Goal: Task Accomplishment & Management: Complete application form

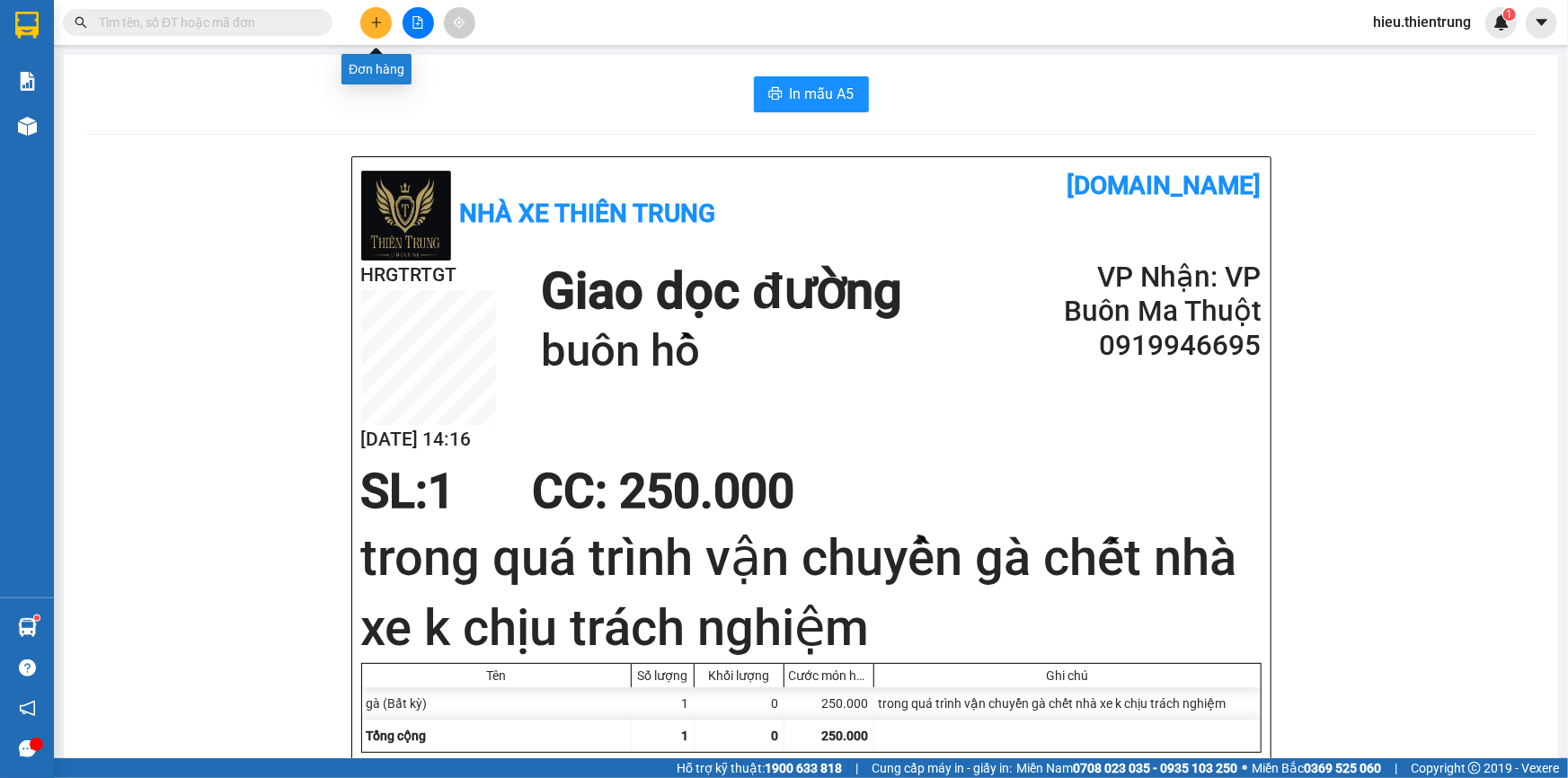
click at [370, 19] on icon "plus" at bounding box center [376, 22] width 13 height 13
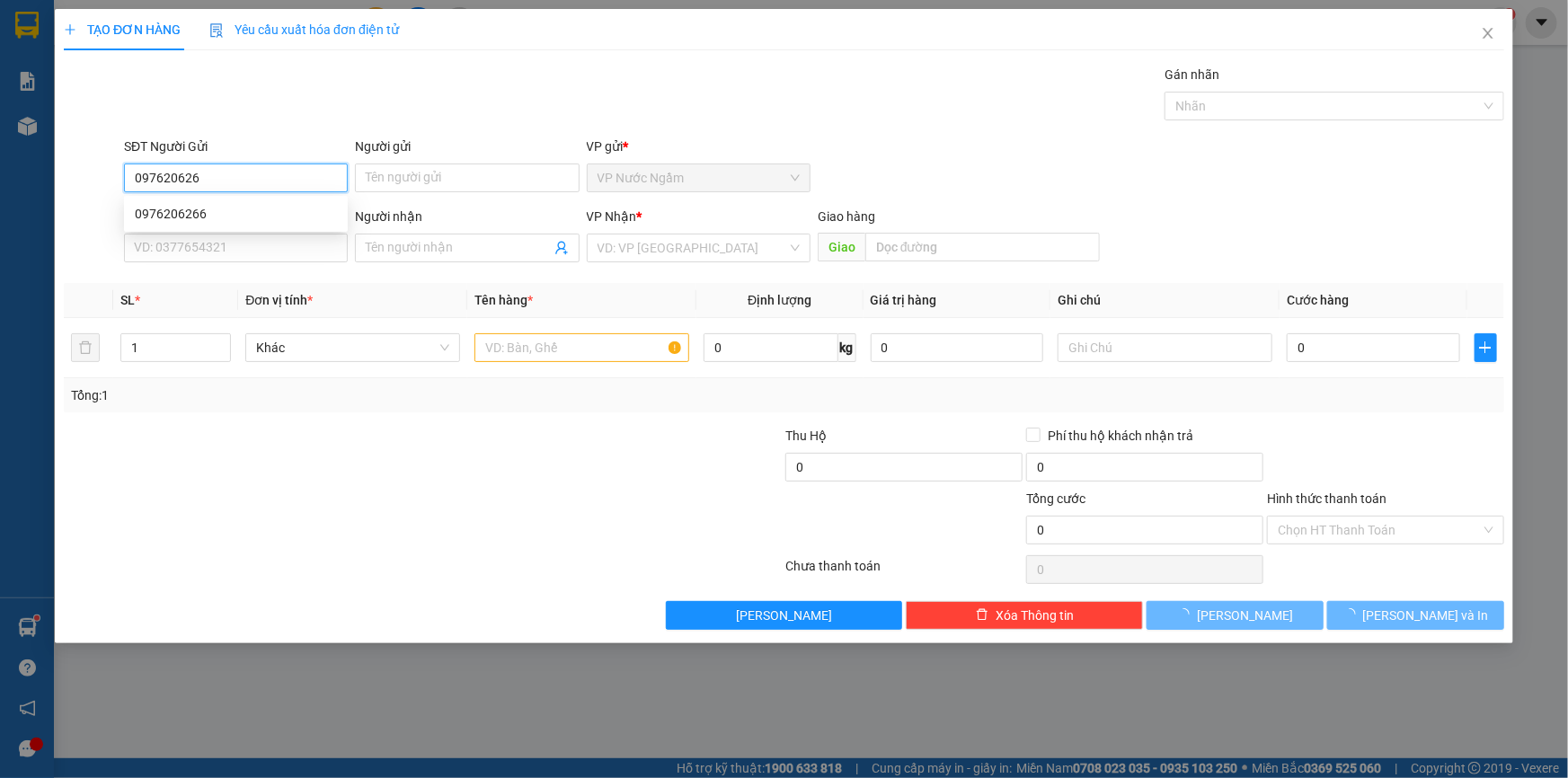
type input "0976206266"
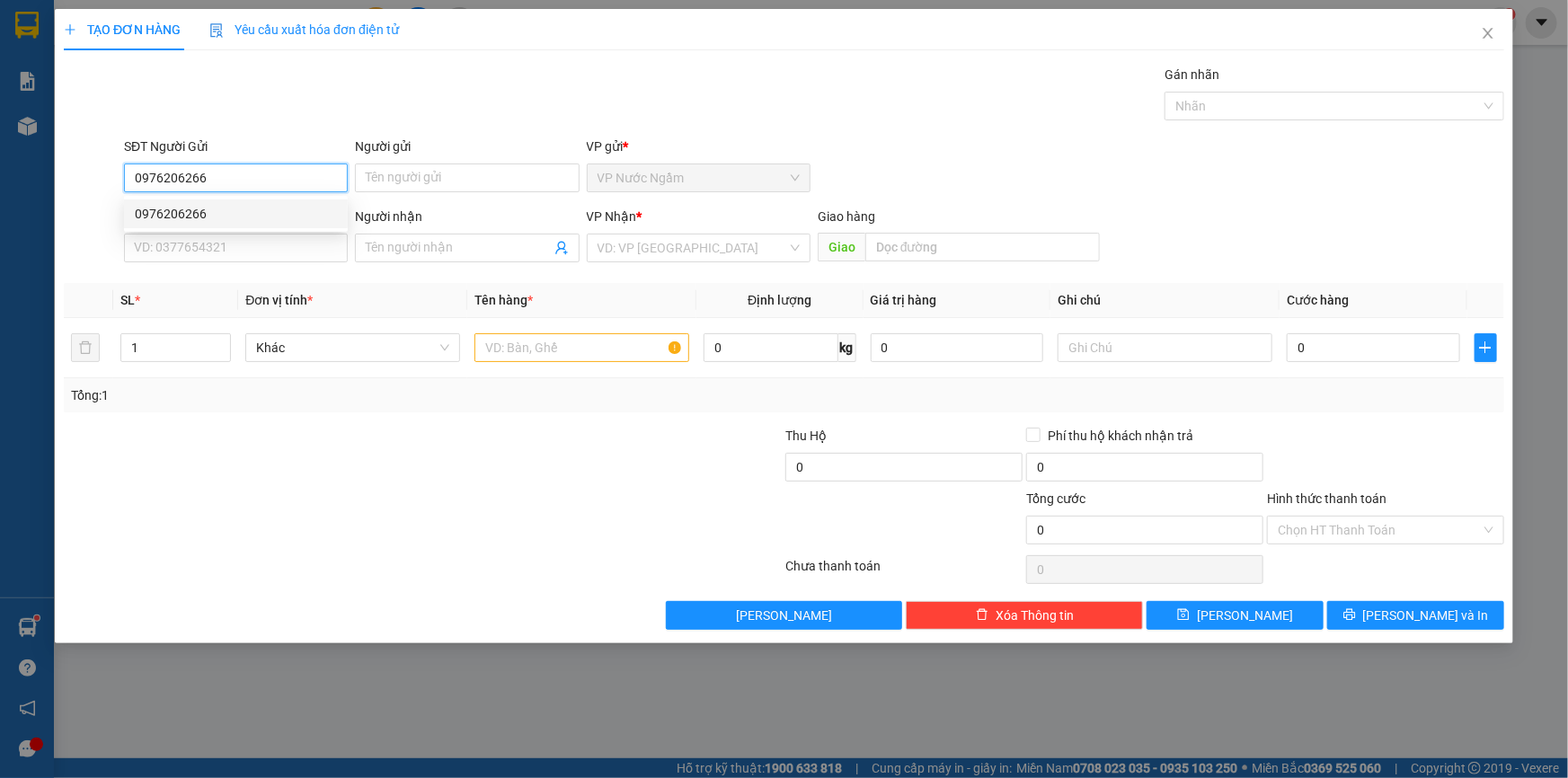
click at [228, 199] on body "Kết quả tìm kiếm ( 0 ) Bộ lọc Ngày tạo đơn gần nhất No Data hieu.thientrung 1 B…" at bounding box center [784, 389] width 1568 height 778
click at [224, 219] on div "0976206266" at bounding box center [236, 214] width 202 height 20
type input "0972717179"
type input "150.000"
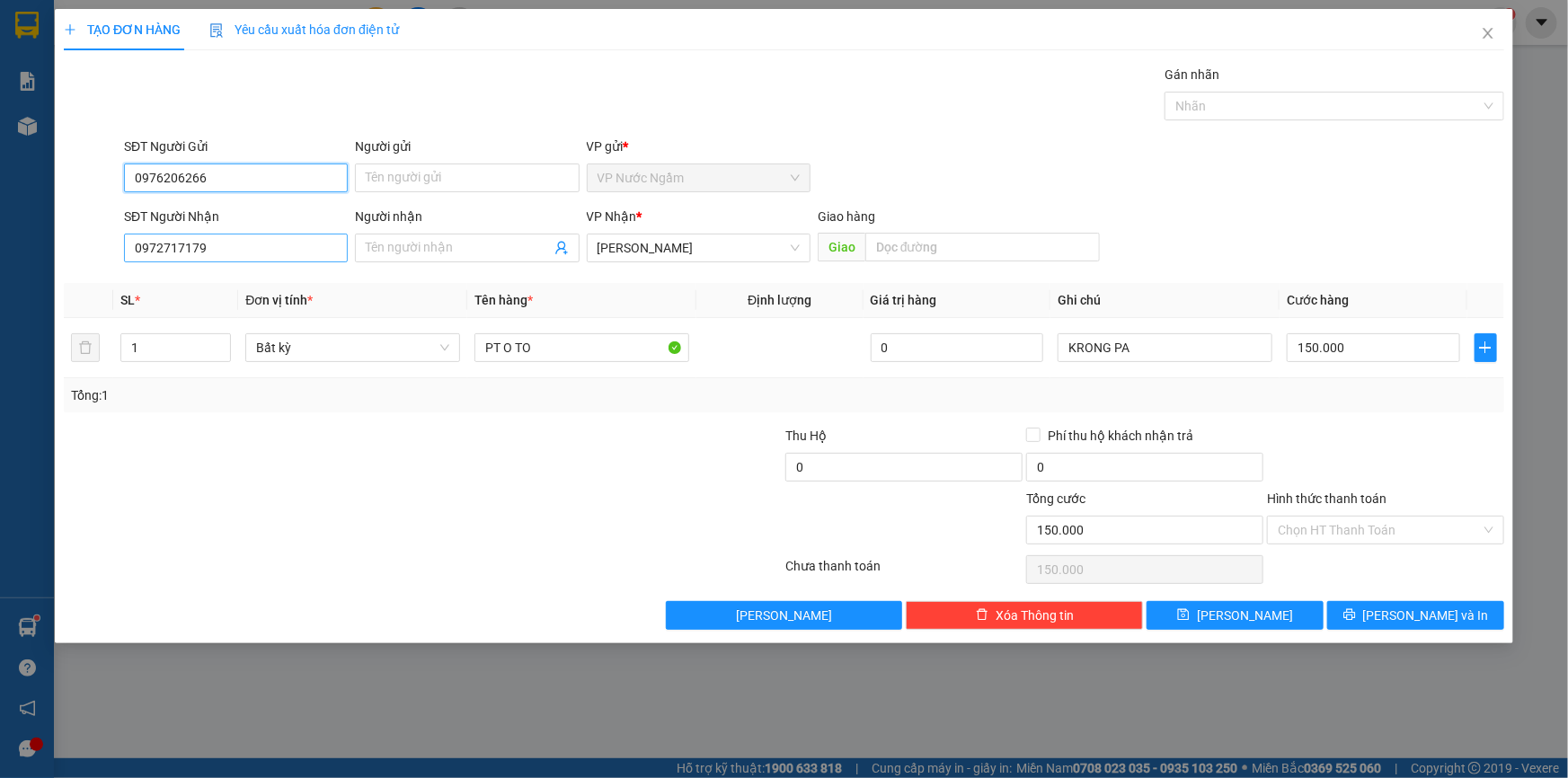
type input "0976206266"
drag, startPoint x: 209, startPoint y: 250, endPoint x: 57, endPoint y: 265, distance: 152.7
click at [63, 275] on div "Transit Pickup Surcharge Ids Transit Deliver Surcharge Ids Transit Deliver Surc…" at bounding box center [783, 346] width 1440 height 565
type input "0986451294"
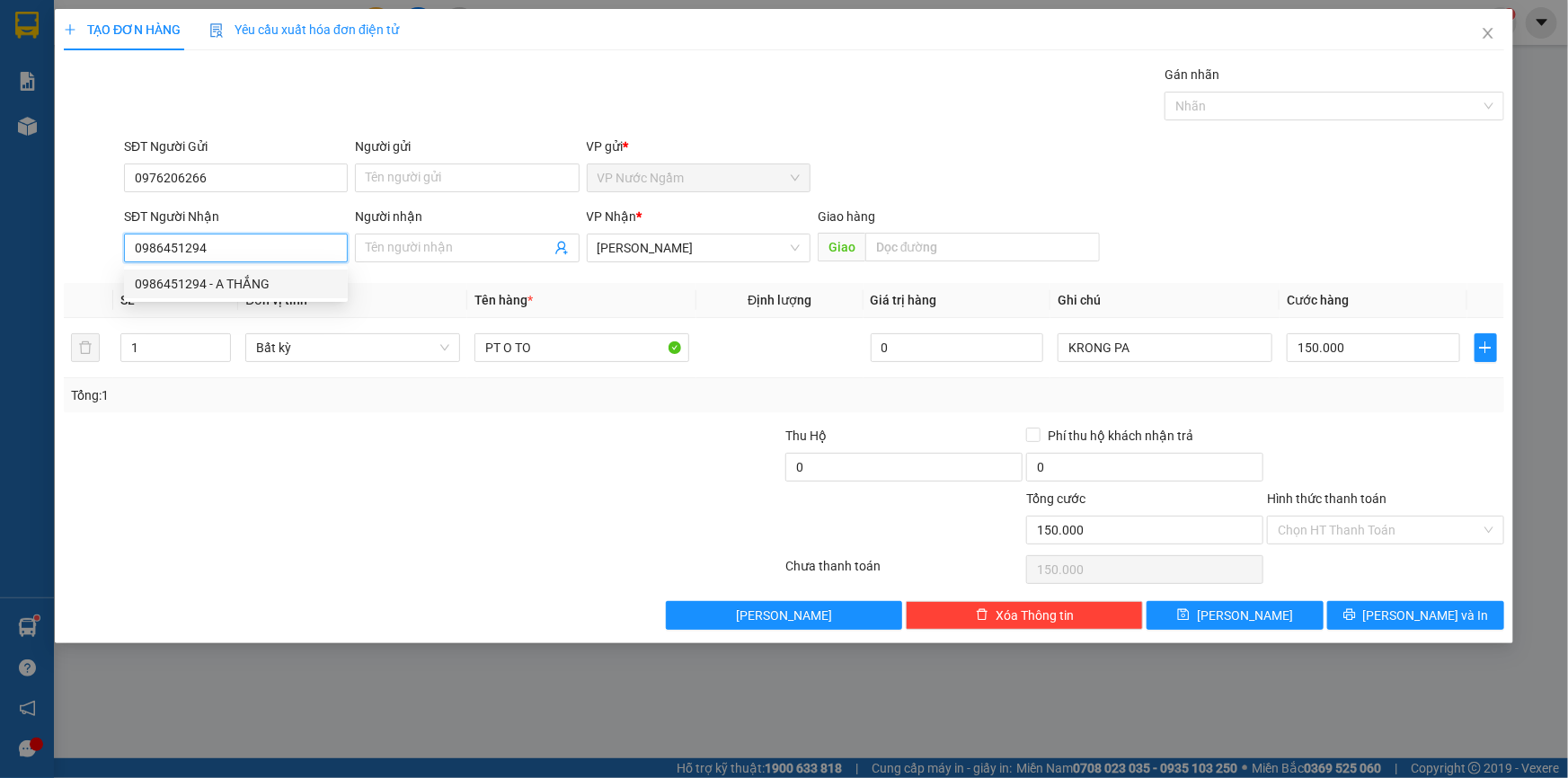
click at [203, 281] on div "0986451294 - A THẮNG" at bounding box center [236, 284] width 202 height 20
type input "A THẮNG"
type input "100.000"
type input "0986451294"
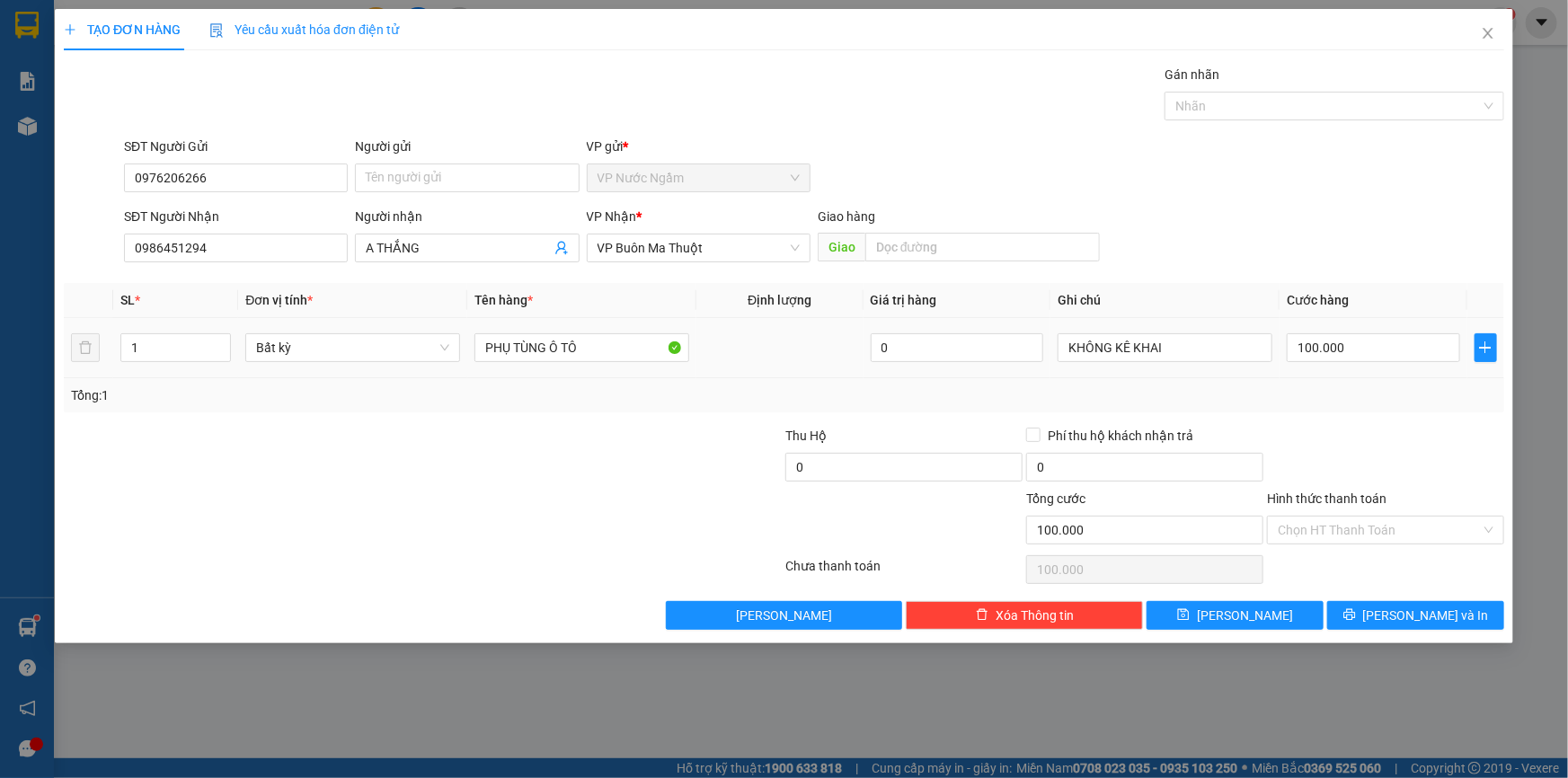
click at [1324, 323] on td "100.000" at bounding box center [1373, 347] width 188 height 60
click at [1319, 340] on input "100.000" at bounding box center [1372, 347] width 173 height 29
type input "3"
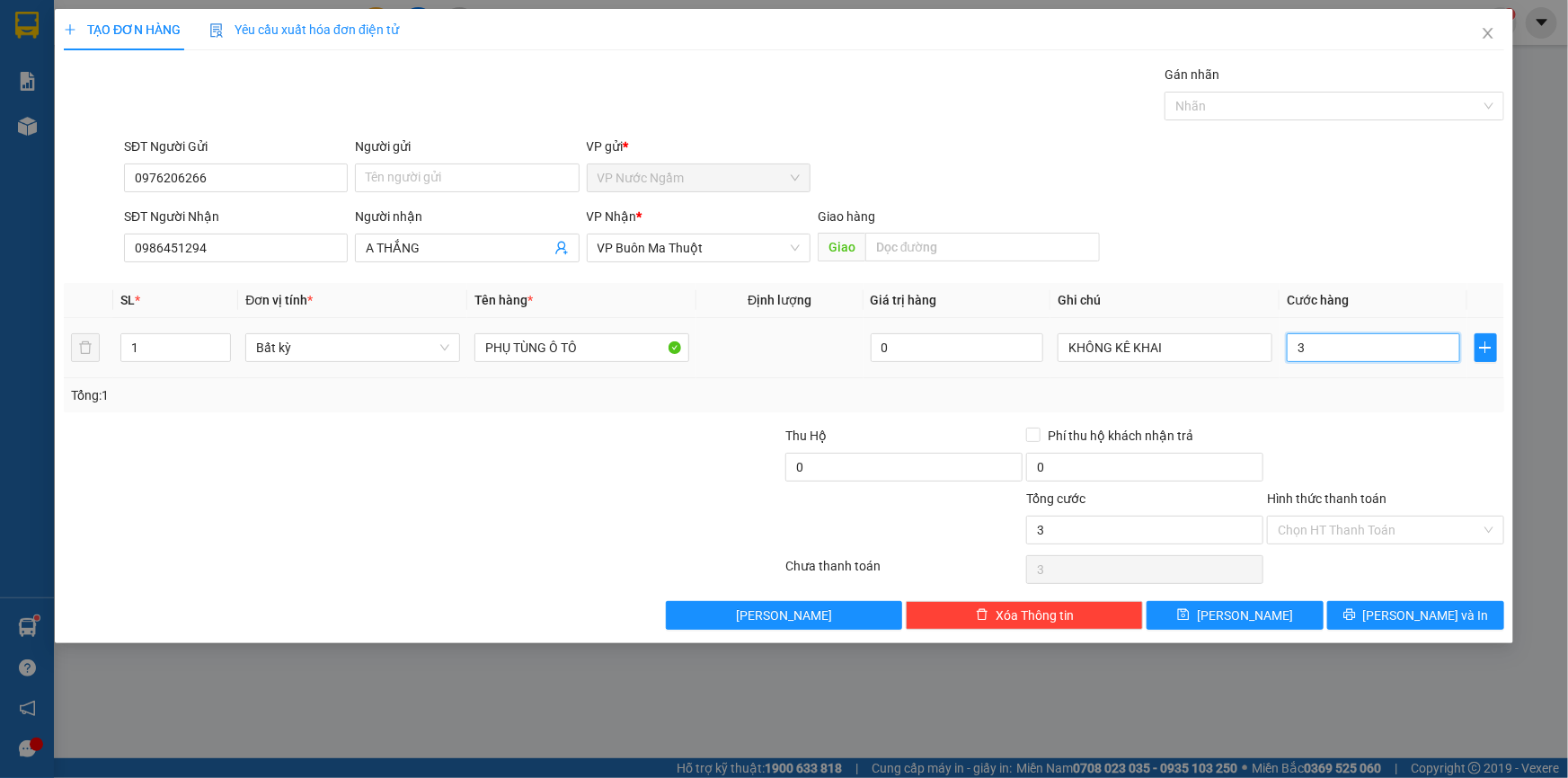
type input "30"
type input "300"
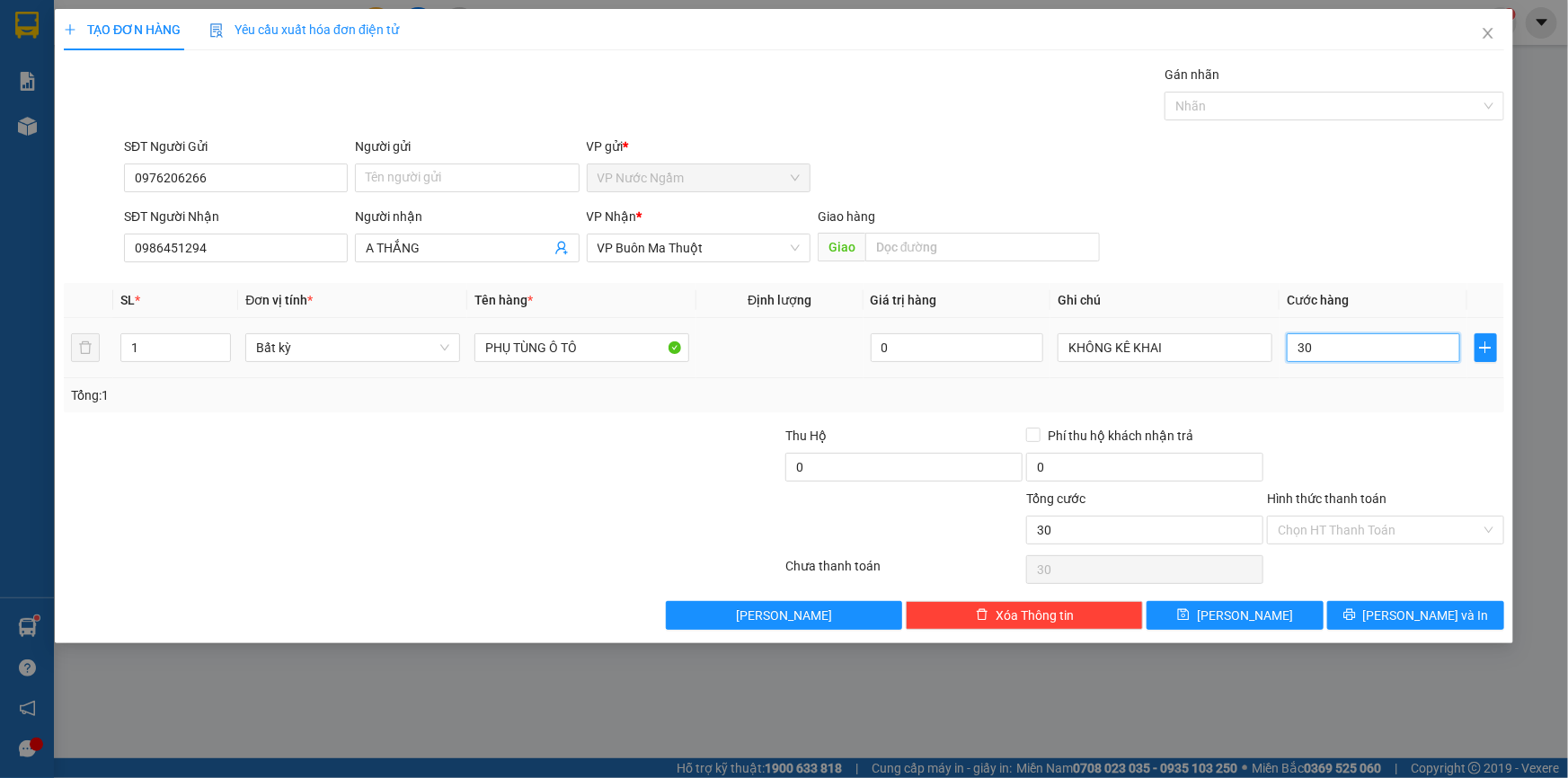
type input "300"
type input "3.000"
type input "30.000"
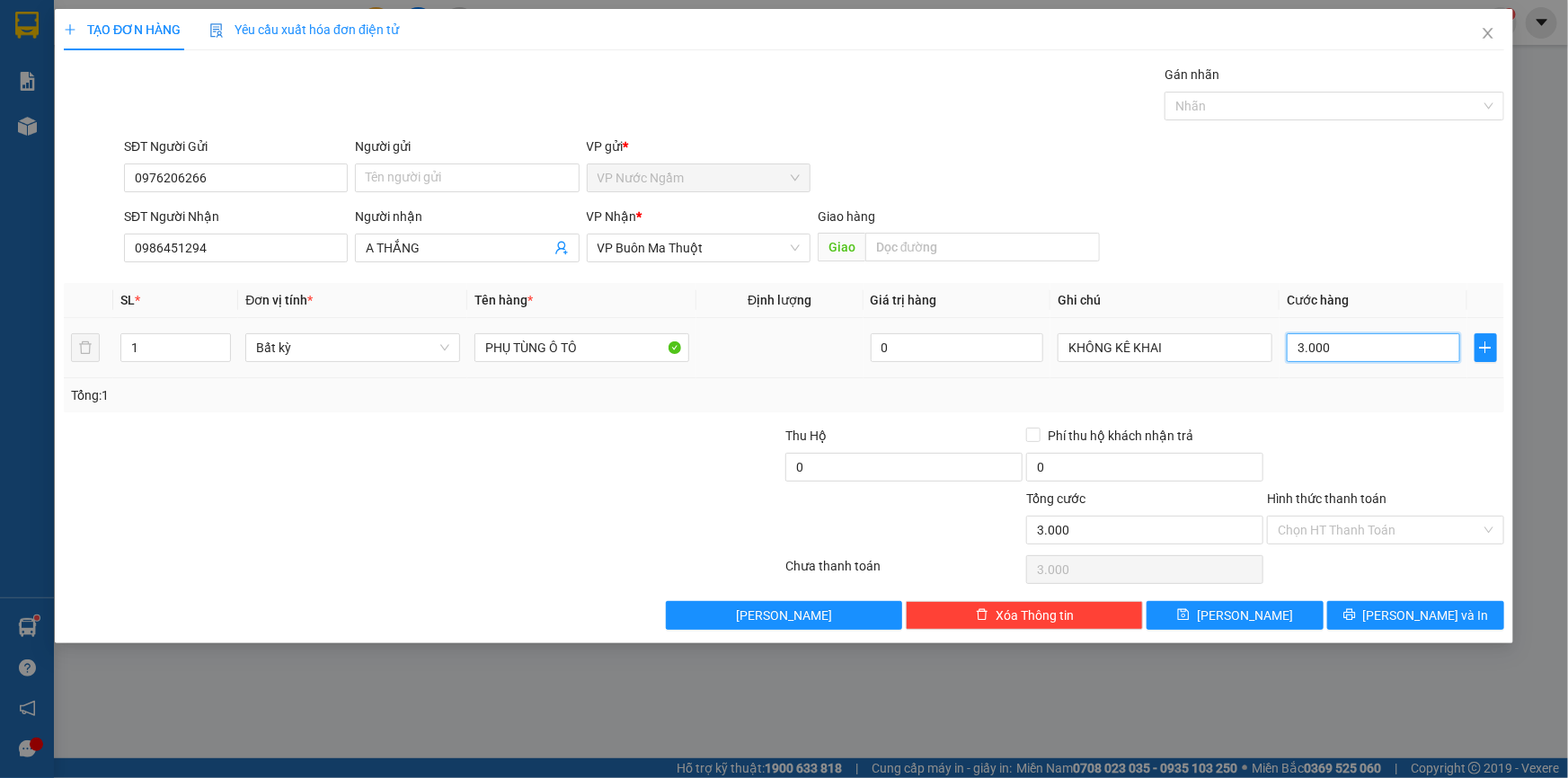
type input "30.000"
type input "300.000"
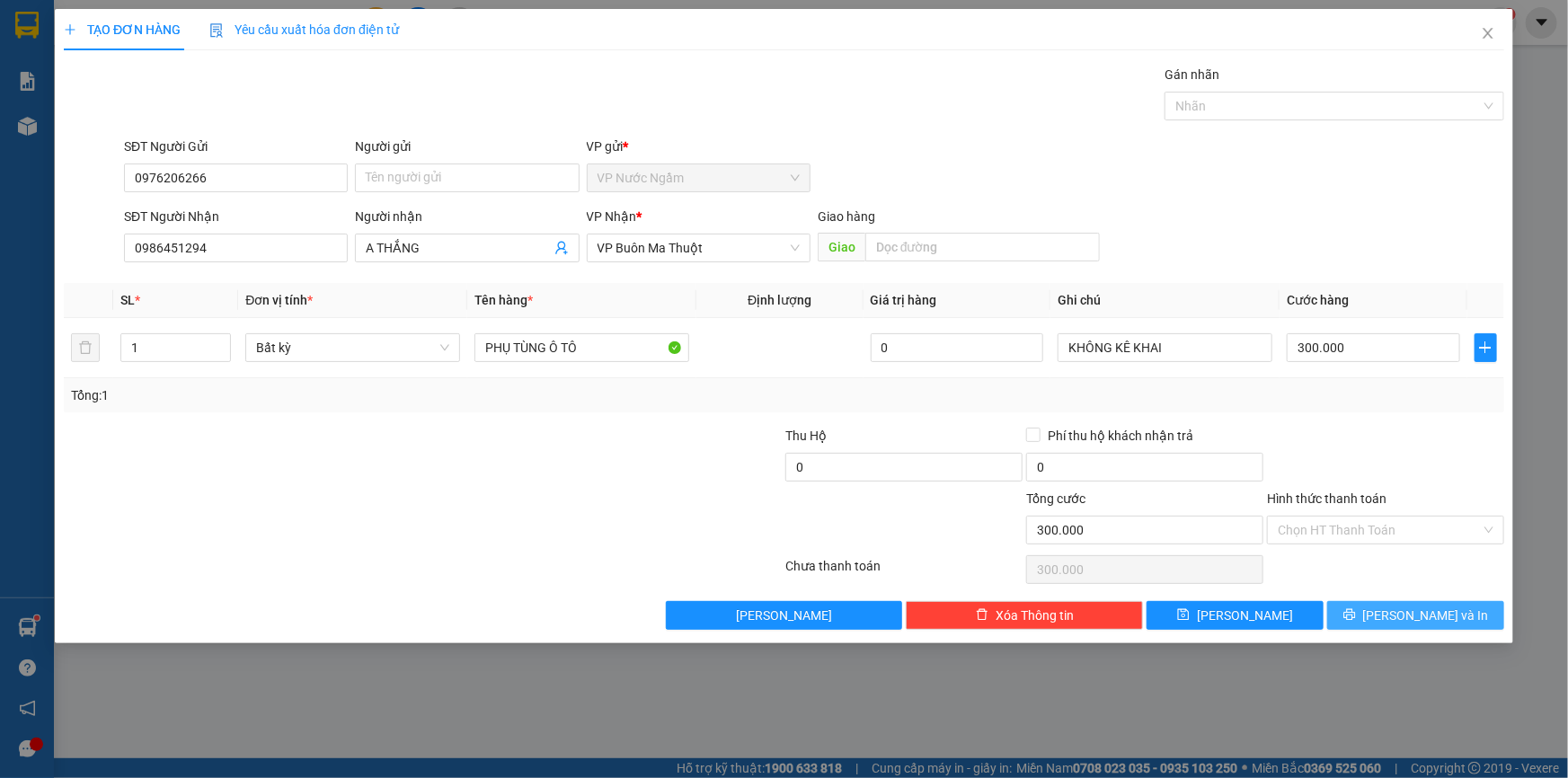
click at [1378, 624] on button "[PERSON_NAME] và In" at bounding box center [1415, 615] width 177 height 29
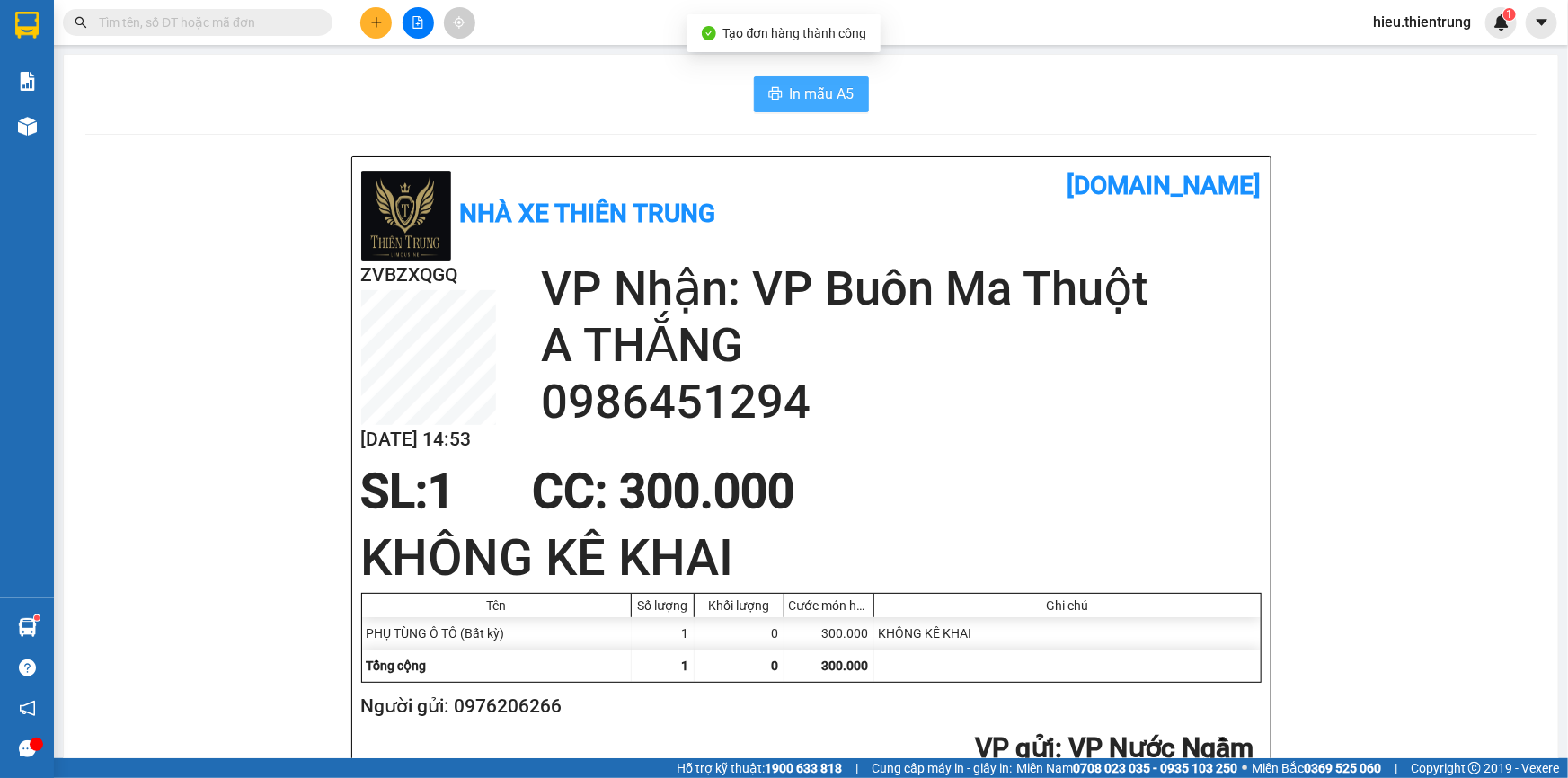
drag, startPoint x: 810, startPoint y: 89, endPoint x: 829, endPoint y: 127, distance: 42.5
click at [809, 92] on span "In mẫu A5" at bounding box center [822, 93] width 64 height 23
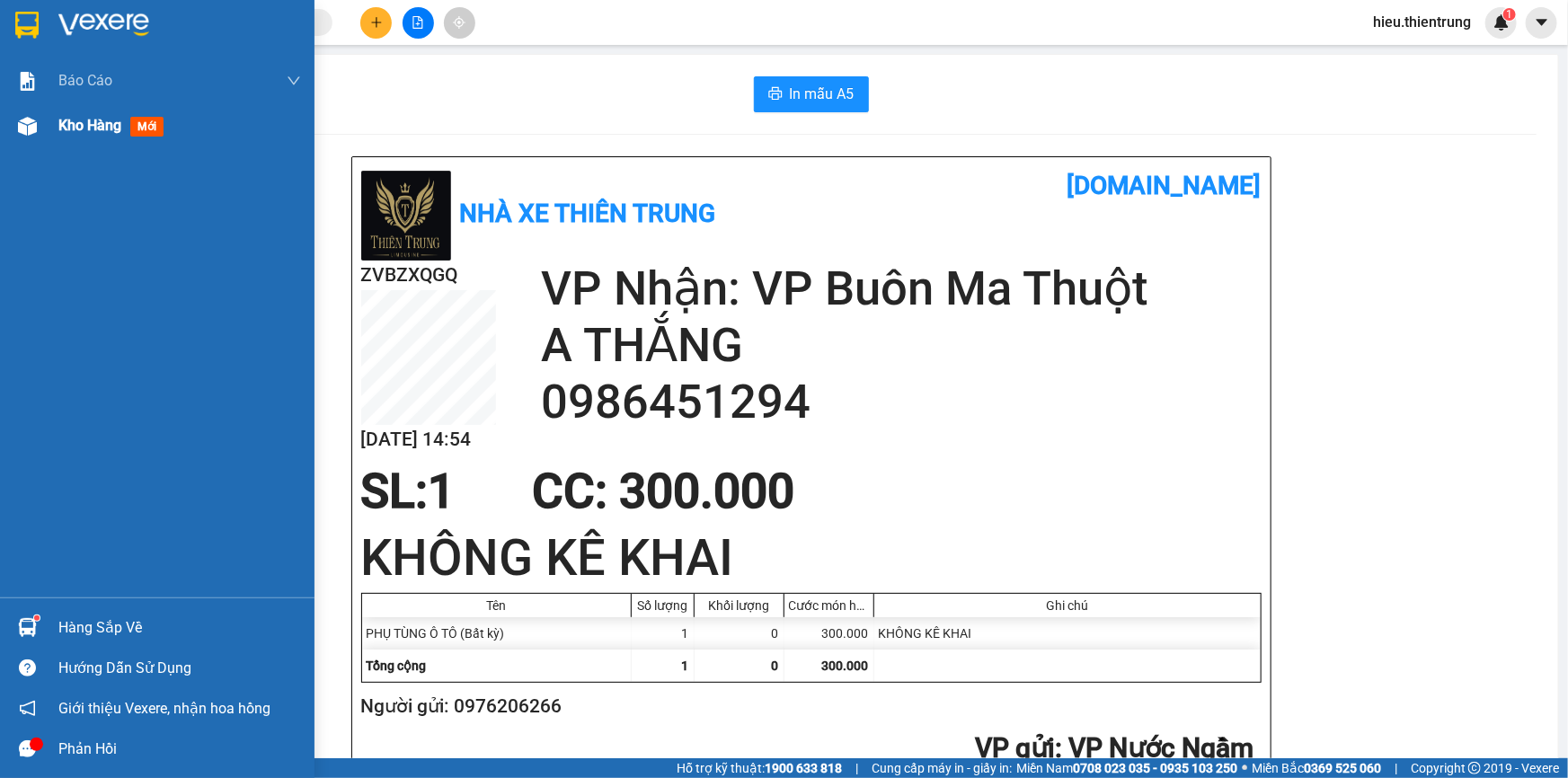
click at [106, 130] on span "Kho hàng" at bounding box center [90, 125] width 63 height 17
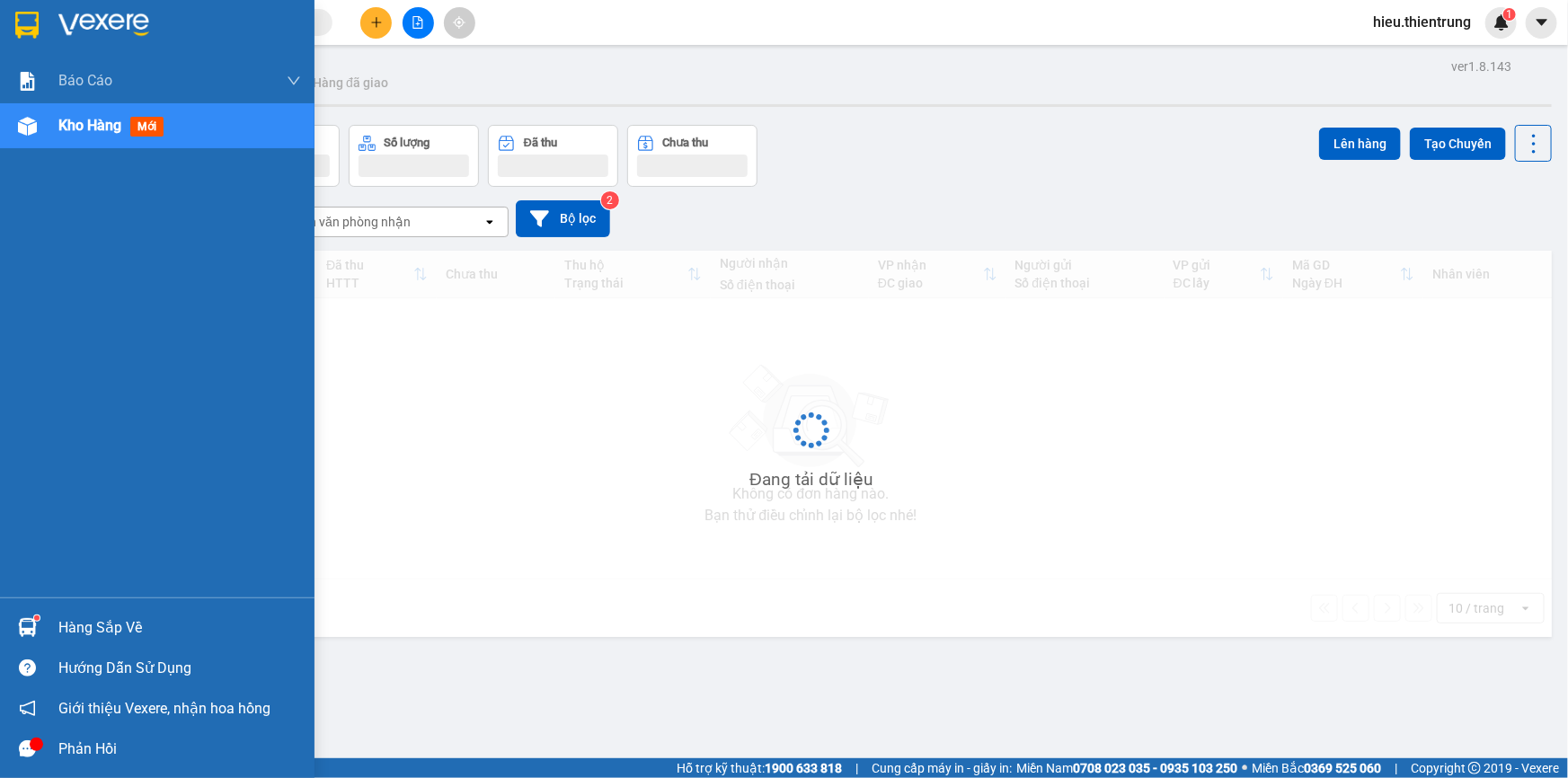
click at [106, 130] on span "Kho hàng" at bounding box center [90, 125] width 63 height 17
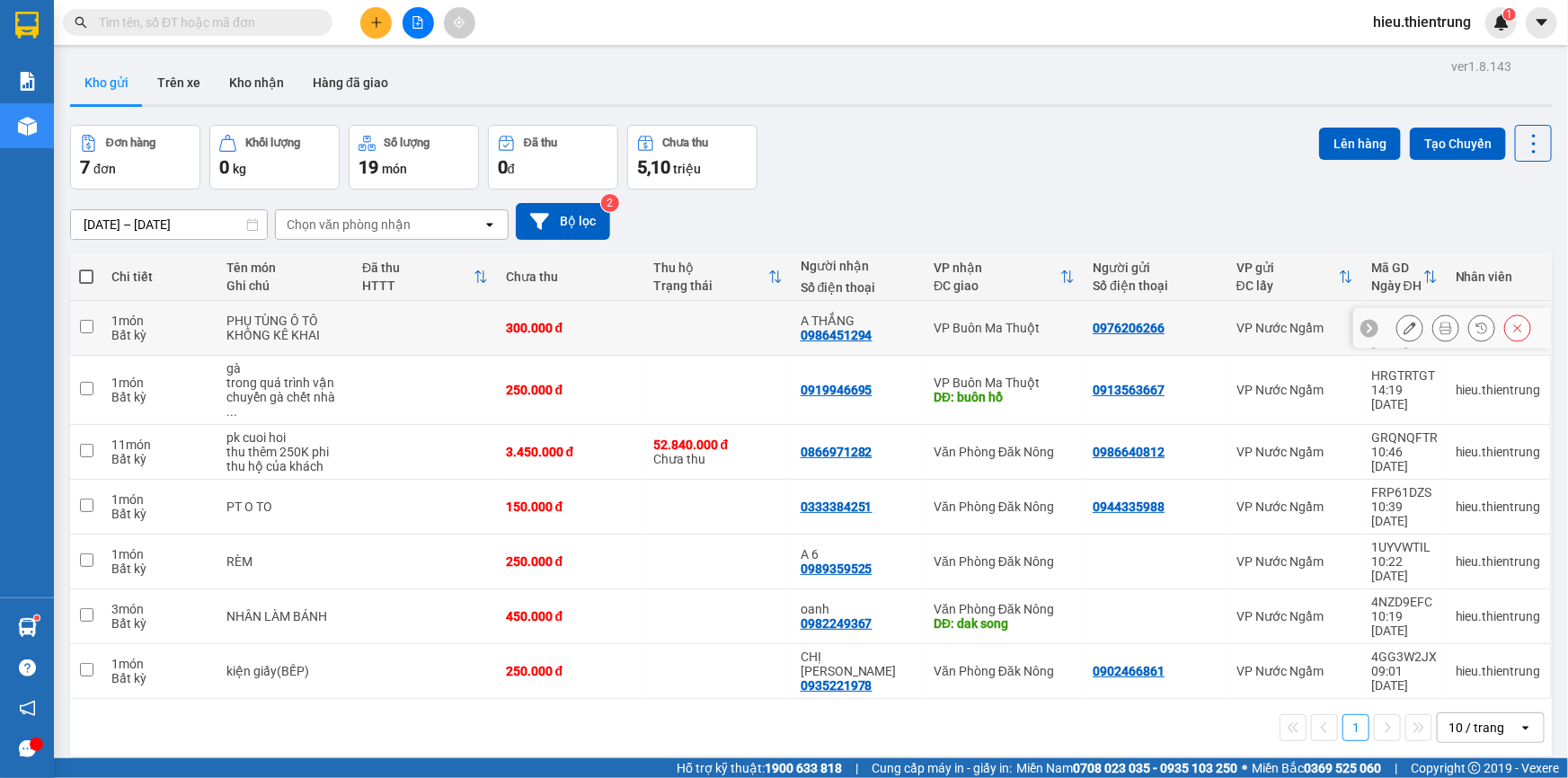
click at [1403, 322] on icon at bounding box center [1409, 328] width 13 height 13
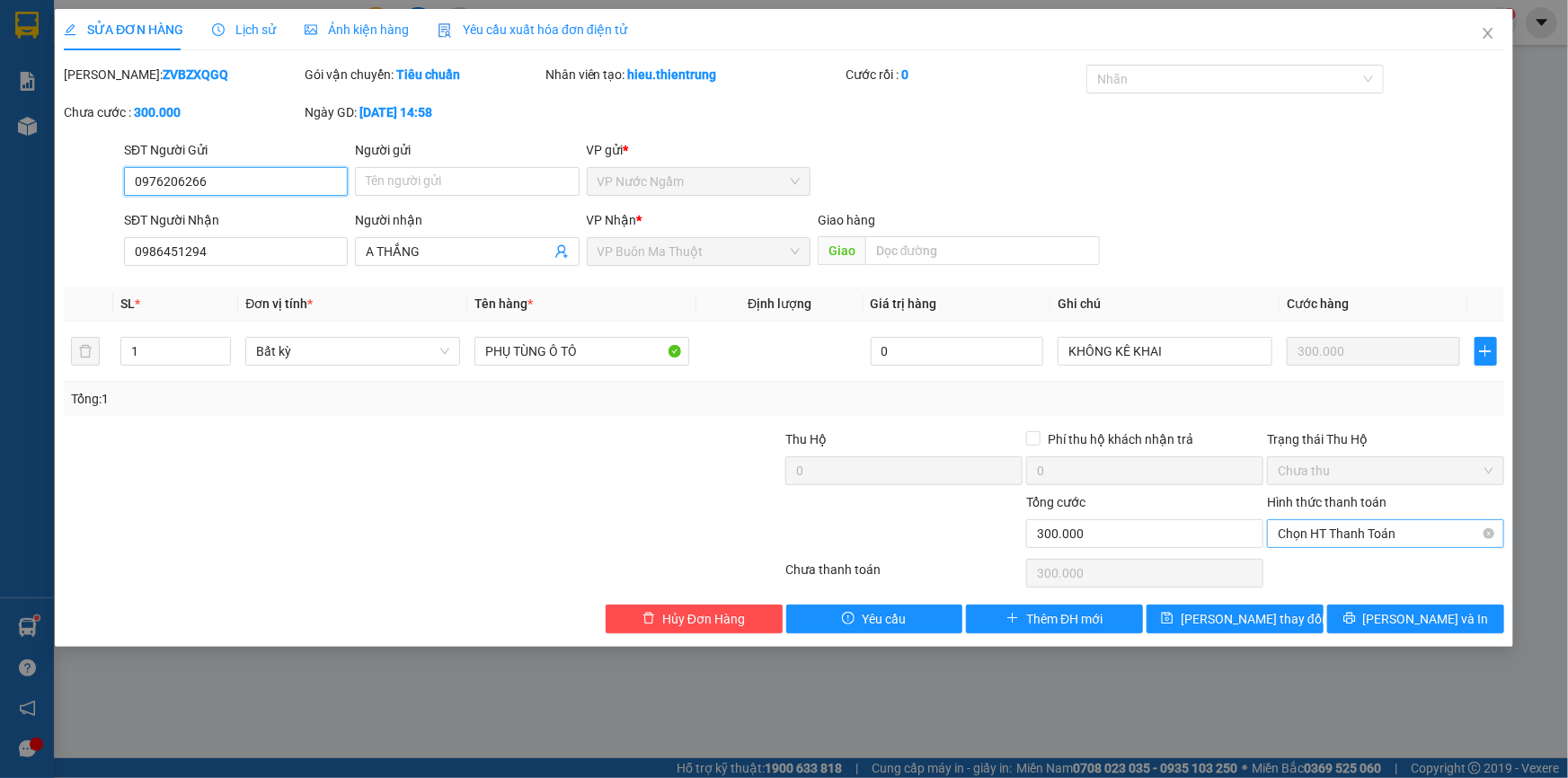
click at [1412, 524] on span "Chọn HT Thanh Toán" at bounding box center [1385, 533] width 216 height 27
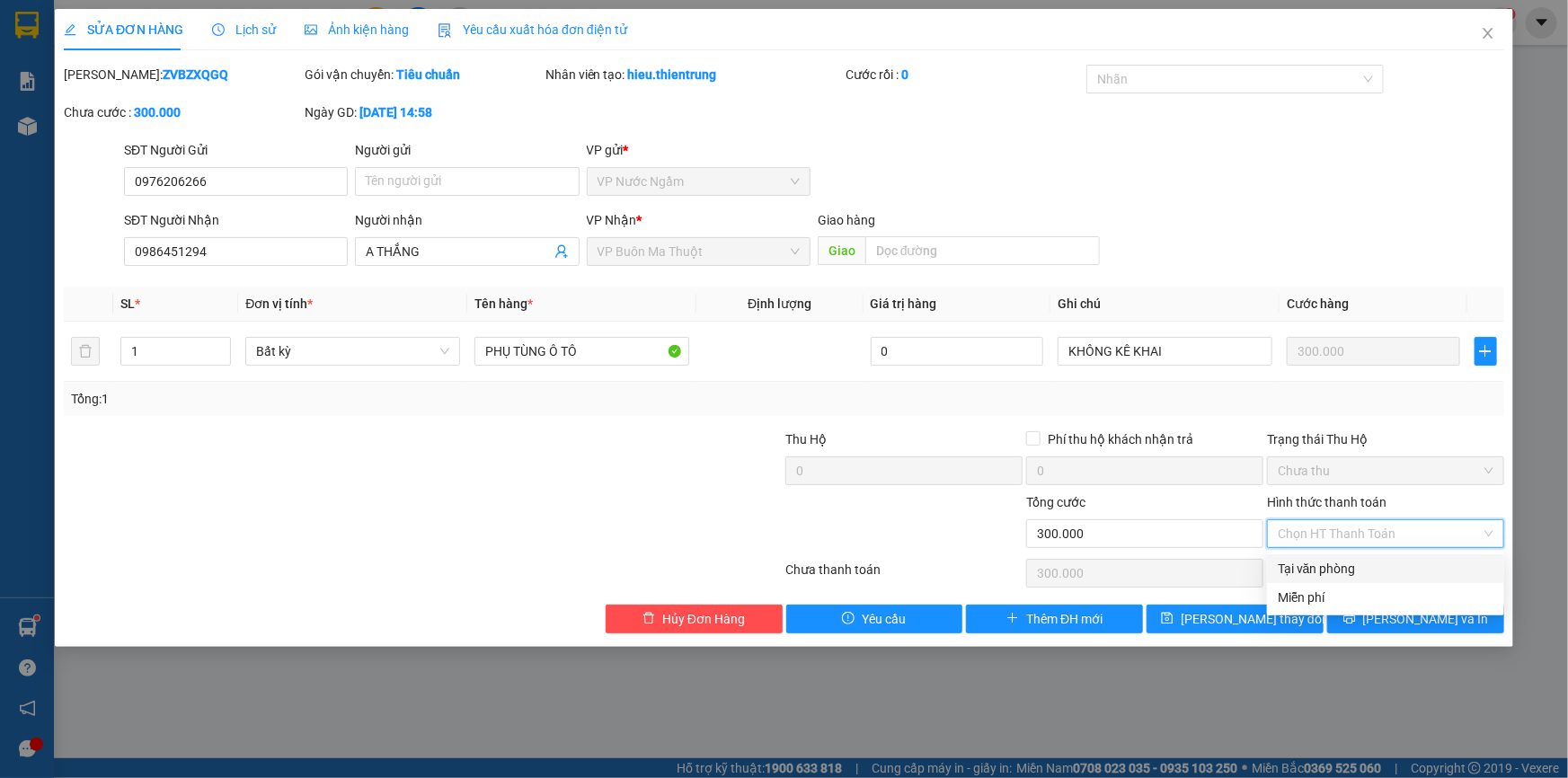
click at [1397, 569] on div "Tại văn phòng" at bounding box center [1385, 568] width 216 height 20
type input "0"
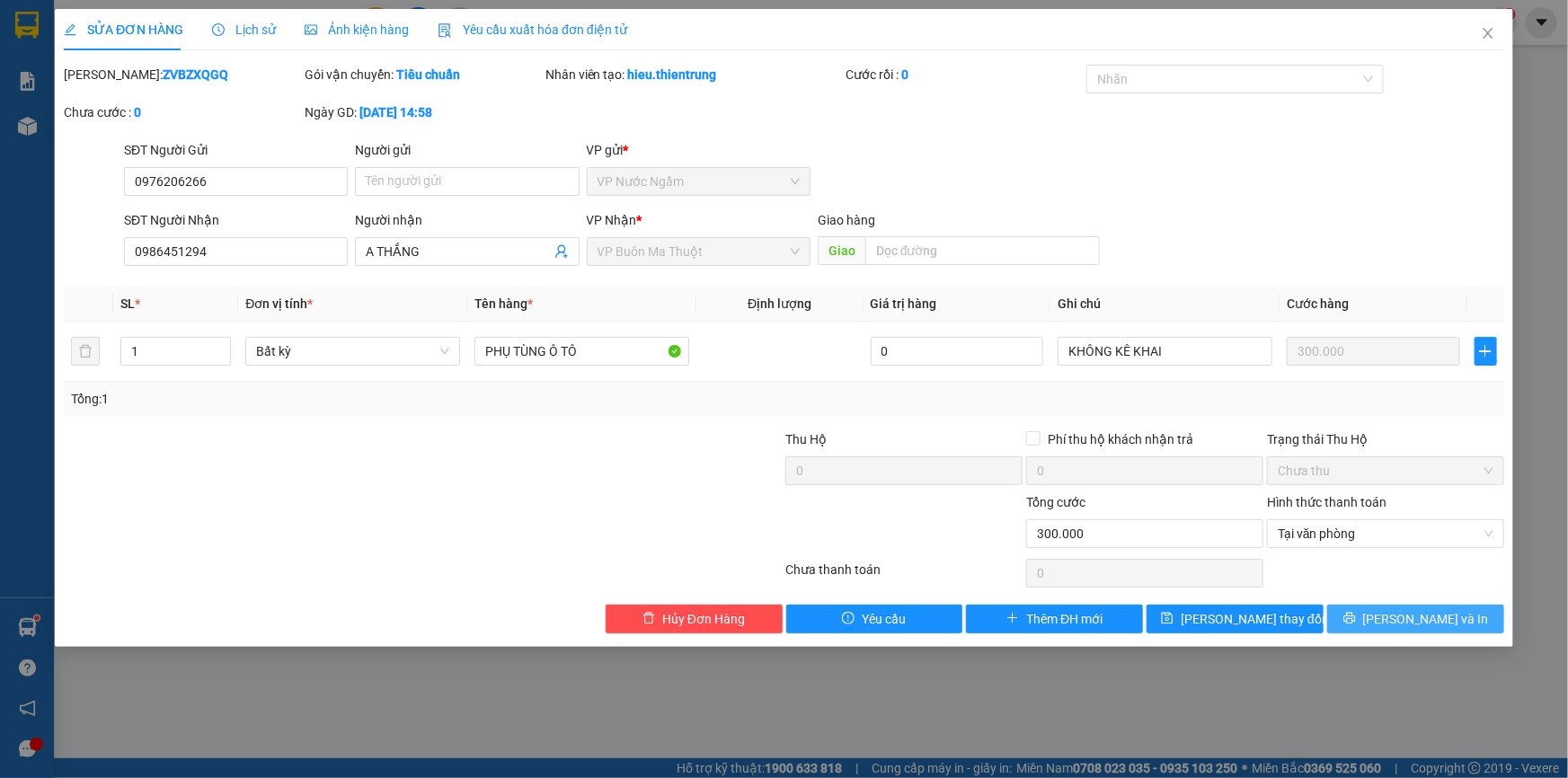
drag, startPoint x: 1413, startPoint y: 609, endPoint x: 1399, endPoint y: 589, distance: 24.4
click at [1412, 609] on span "[PERSON_NAME] và In" at bounding box center [1425, 619] width 126 height 20
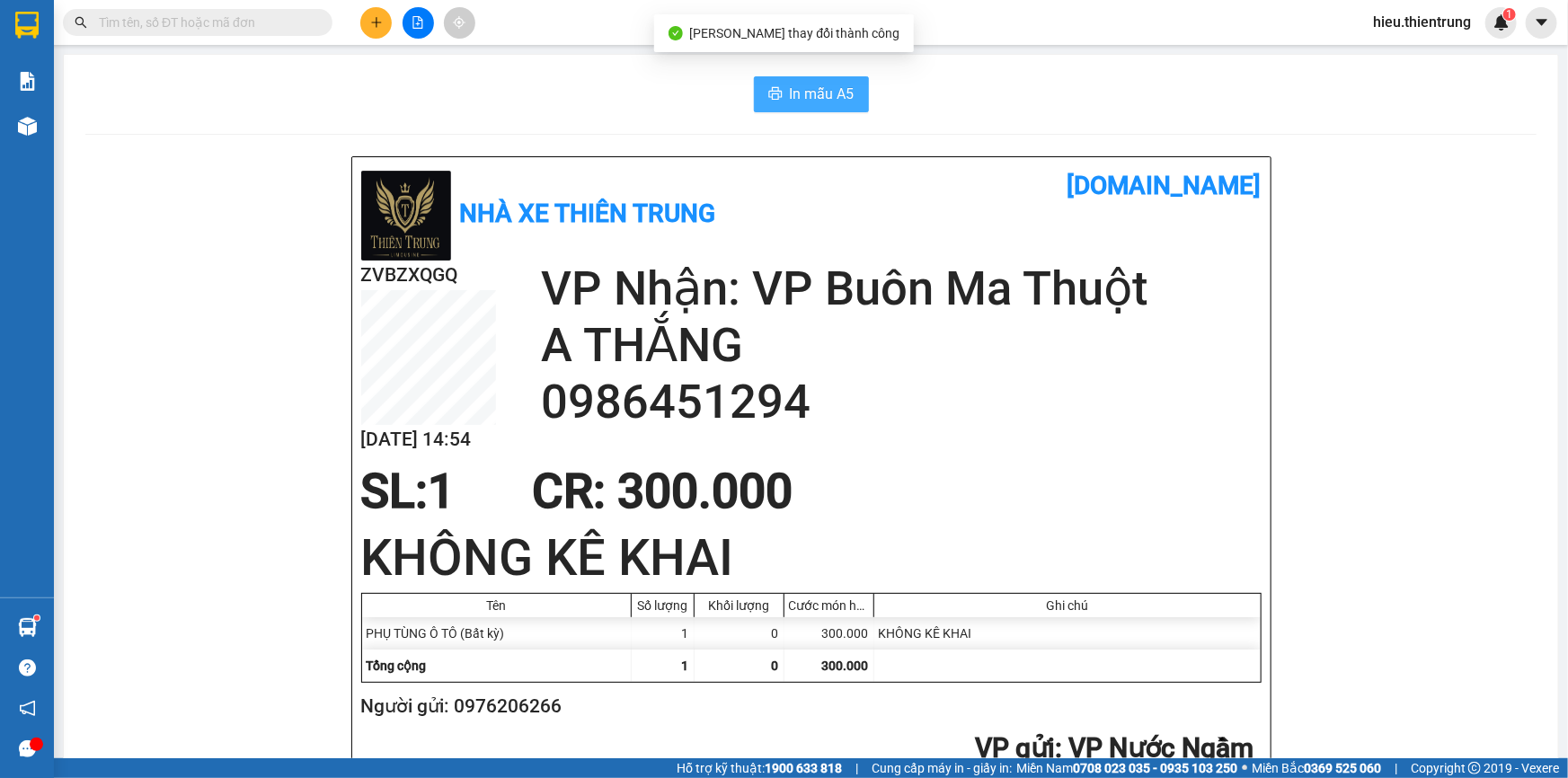
drag, startPoint x: 811, startPoint y: 89, endPoint x: 837, endPoint y: 120, distance: 40.5
click at [811, 89] on span "In mẫu A5" at bounding box center [822, 93] width 64 height 23
click at [380, 27] on icon "plus" at bounding box center [376, 22] width 13 height 13
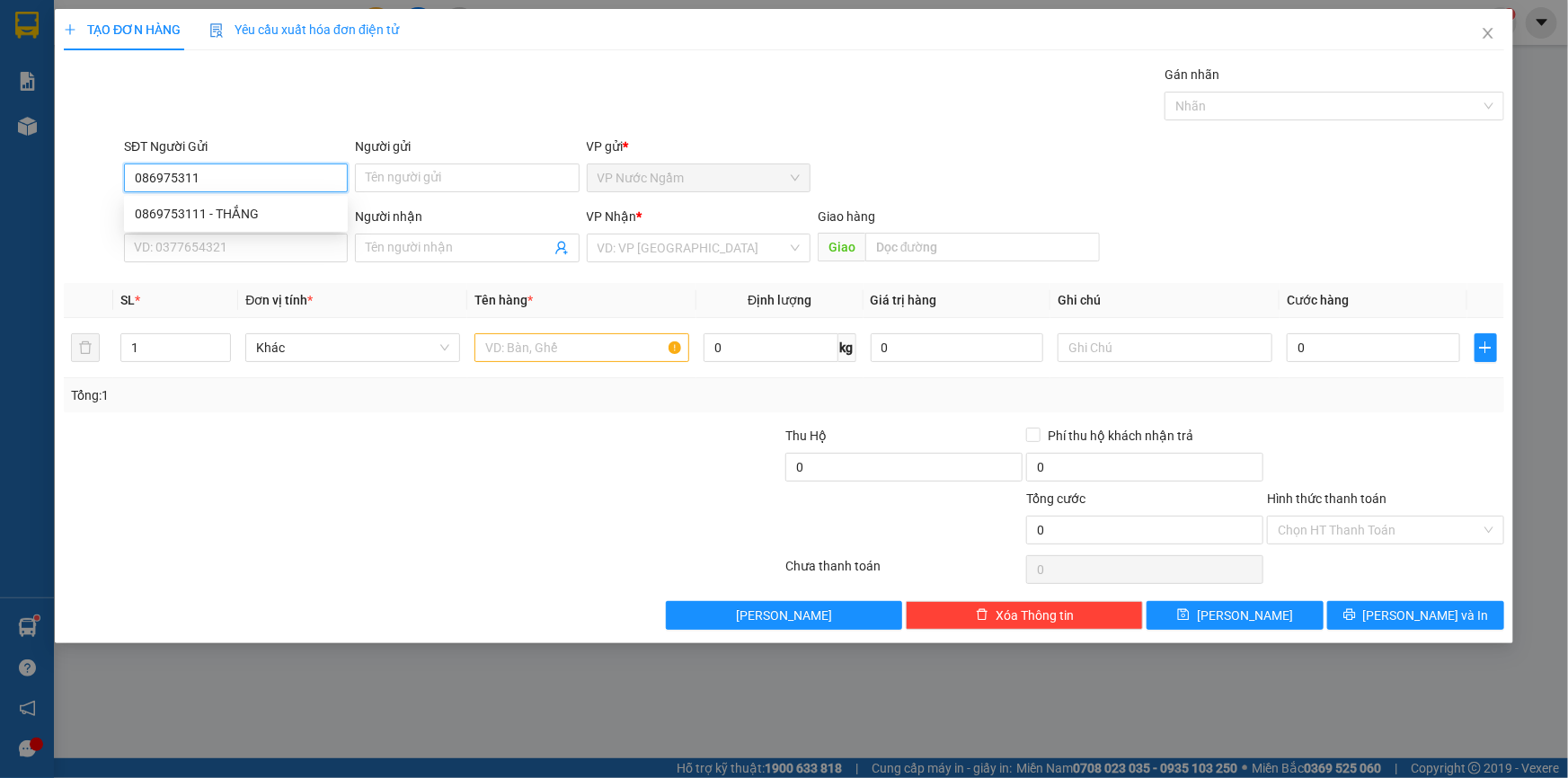
type input "0869753111"
click at [233, 209] on div "0869753111 - THẮNG" at bounding box center [236, 214] width 202 height 20
type input "THẮNG"
type input "0961885863"
type input "1.050.000"
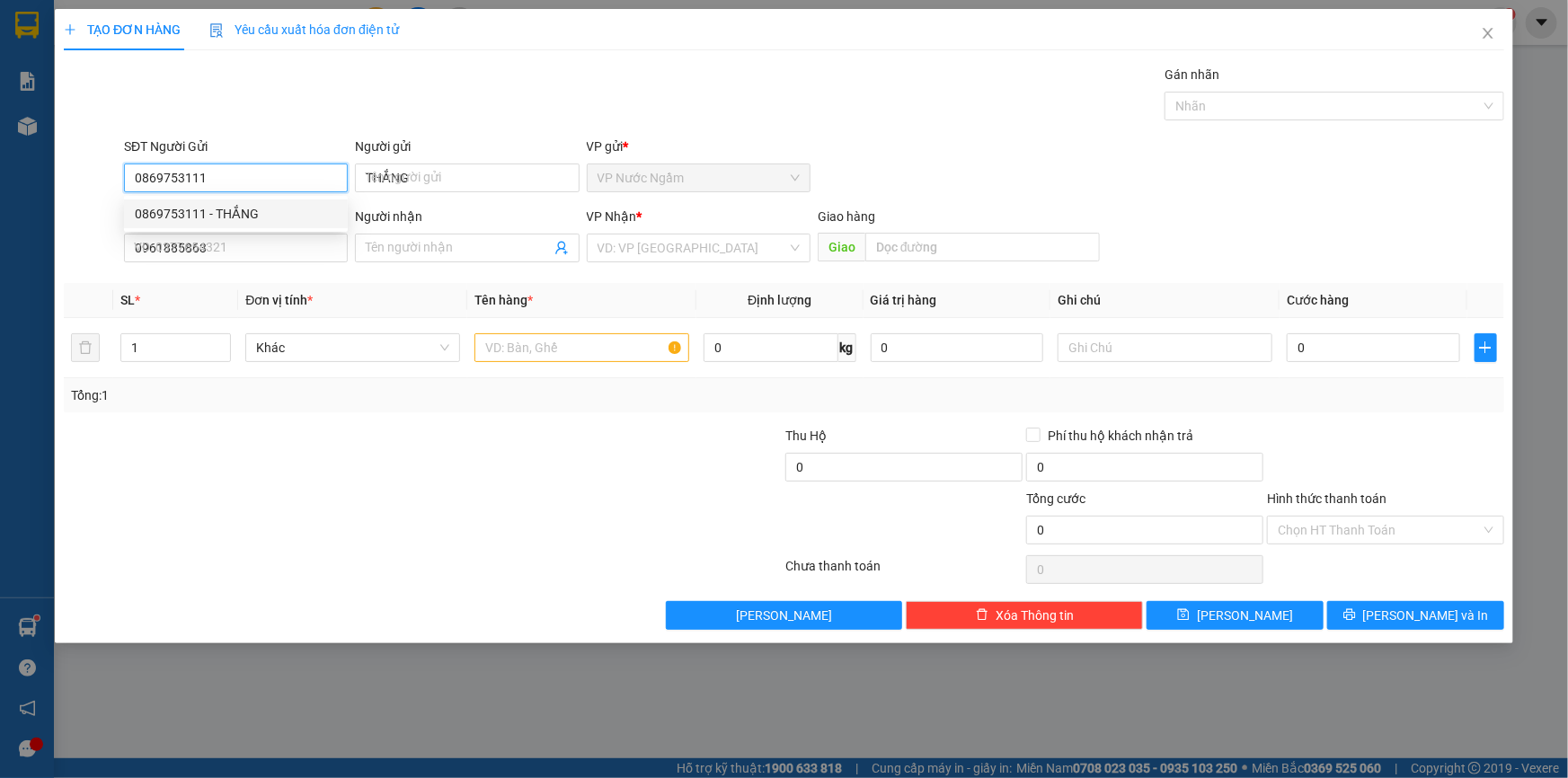
type input "1.050.000"
type input "0869753111"
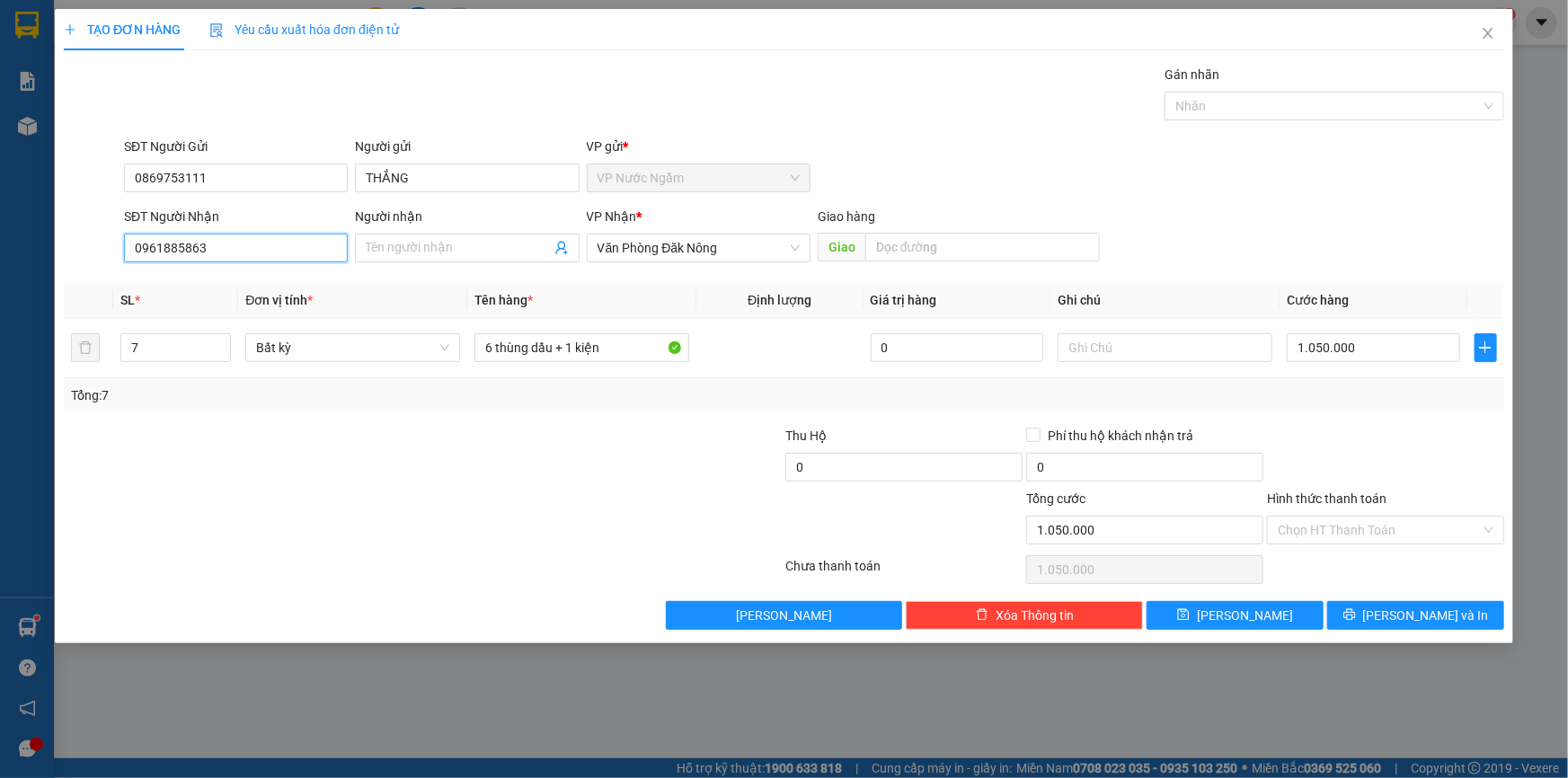
drag, startPoint x: 219, startPoint y: 246, endPoint x: 15, endPoint y: 224, distance: 205.2
click at [15, 224] on div "TẠO ĐƠN HÀNG Yêu cầu xuất hóa đơn điện tử Transit Pickup Surcharge Ids Transit …" at bounding box center [784, 389] width 1568 height 778
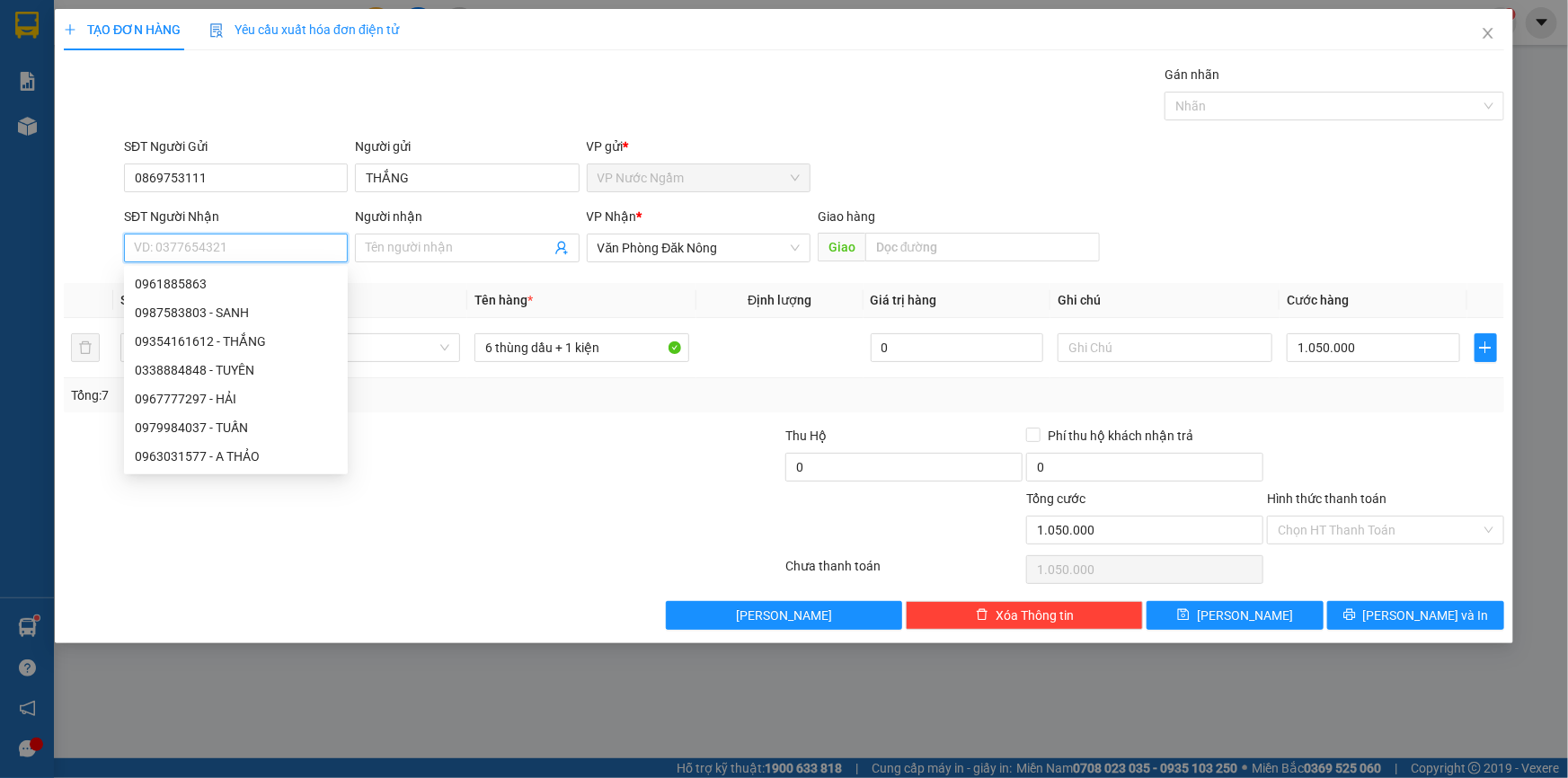
type input "9"
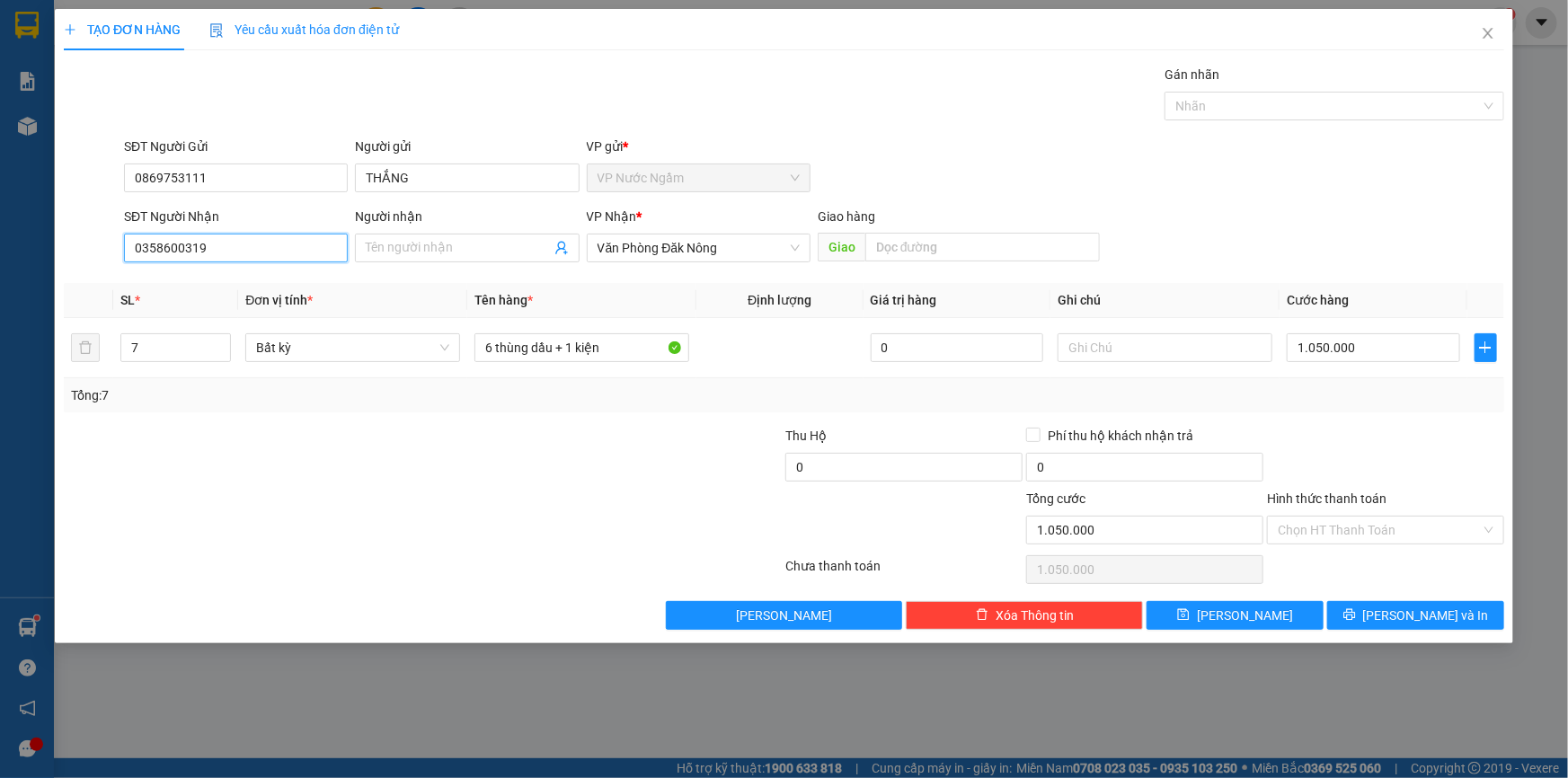
type input "0358600319"
drag, startPoint x: 41, startPoint y: 311, endPoint x: 64, endPoint y: 250, distance: 65.2
click at [64, 250] on div at bounding box center [92, 239] width 60 height 63
click at [658, 270] on div "Transit Pickup Surcharge Ids Transit Deliver Surcharge Ids Transit Deliver Surc…" at bounding box center [783, 346] width 1440 height 565
click at [681, 248] on span "Văn Phòng Đăk Nông" at bounding box center [698, 247] width 202 height 27
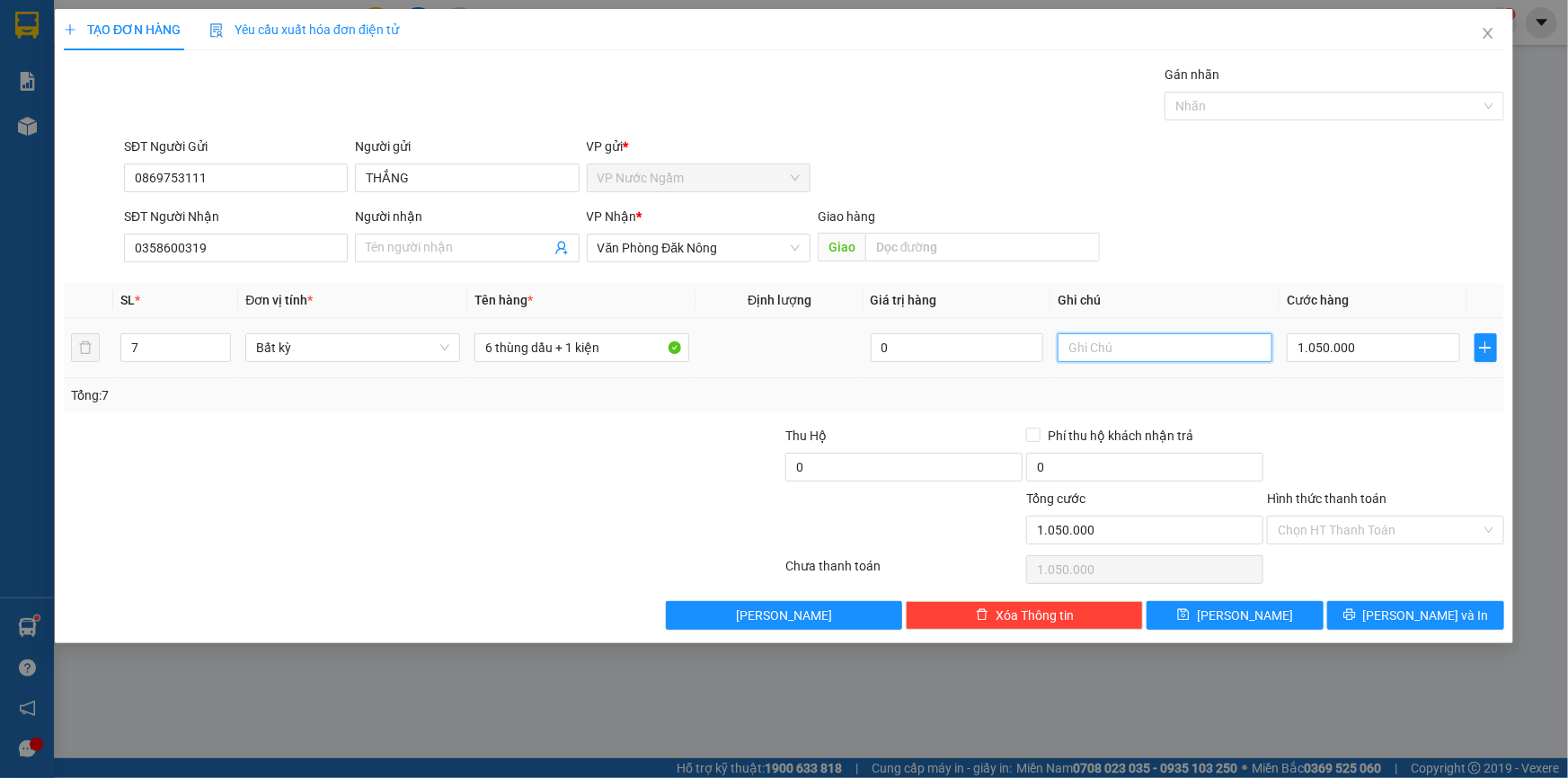
click at [1127, 350] on input "text" at bounding box center [1164, 347] width 215 height 29
drag, startPoint x: 172, startPoint y: 350, endPoint x: 35, endPoint y: 338, distance: 137.5
click at [35, 336] on div "TẠO ĐƠN HÀNG Yêu cầu xuất hóa đơn điện tử Transit Pickup Surcharge Ids Transit …" at bounding box center [784, 389] width 1568 height 778
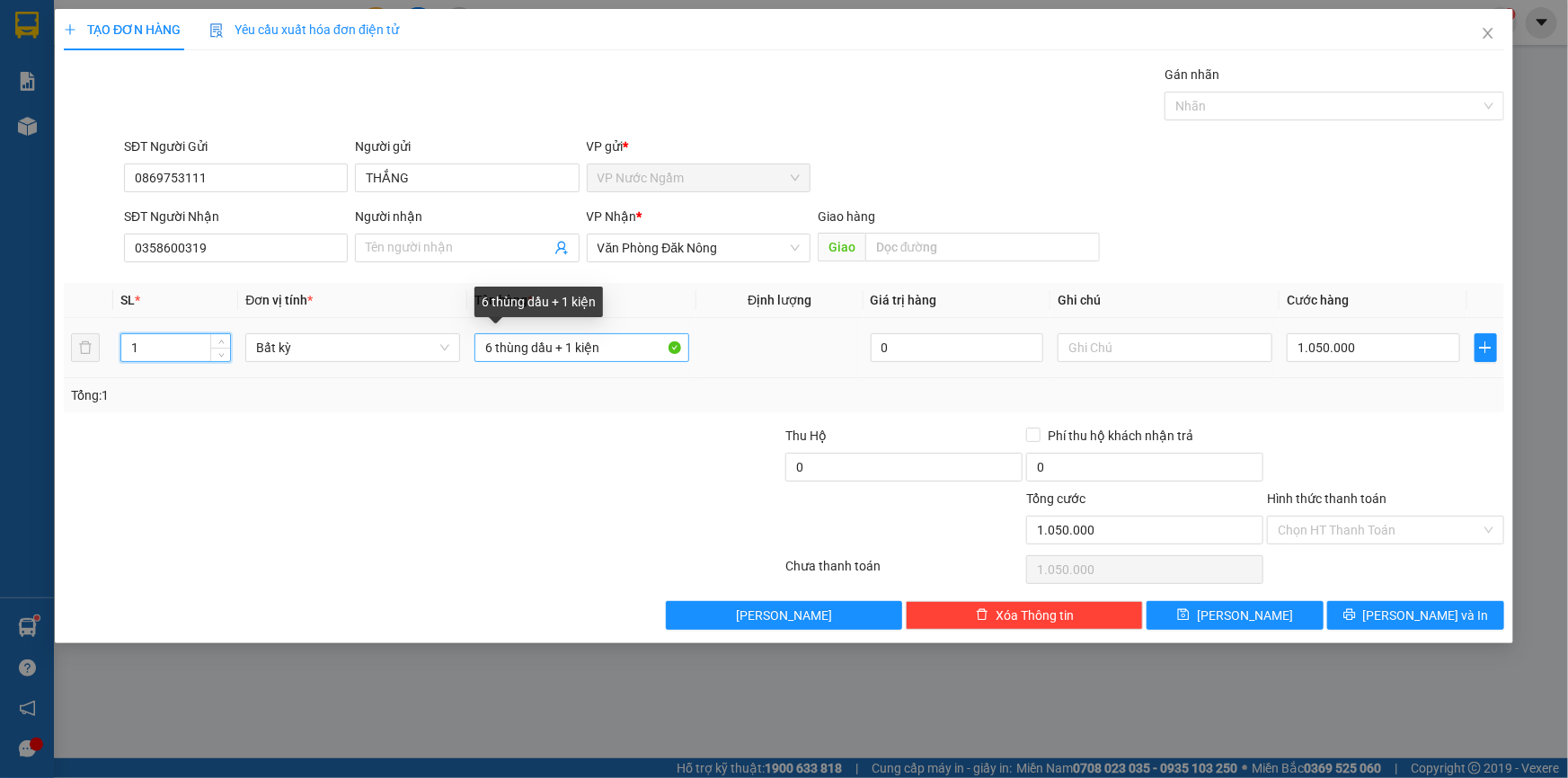
type input "1"
click at [385, 364] on tr "1 Bất kỳ 6 thùng dầu + 1 kiện 0 1.050.000" at bounding box center [783, 347] width 1440 height 60
type input "0"
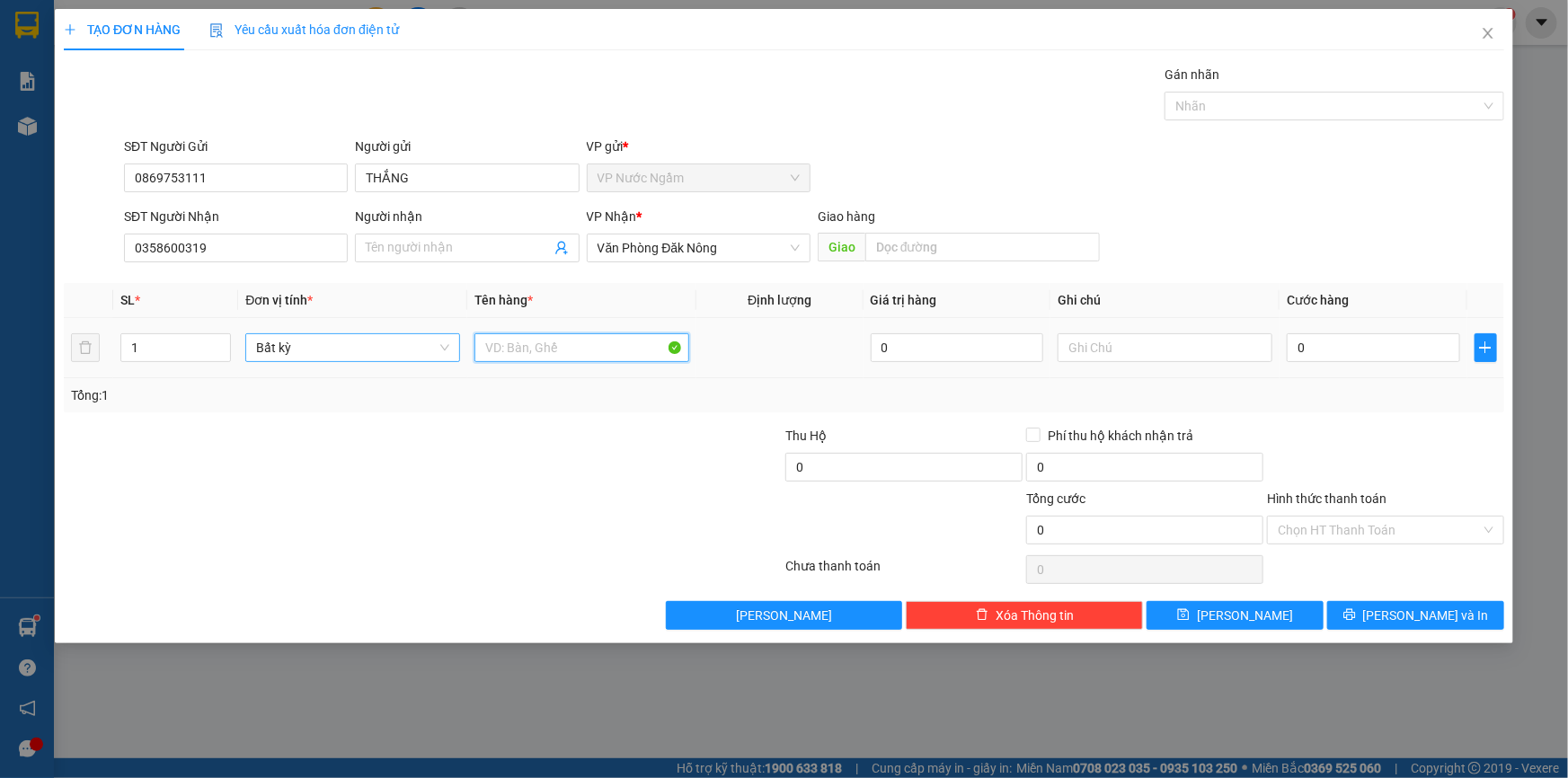
type input "="
type input "pt oto"
click at [1359, 355] on input "0" at bounding box center [1372, 347] width 173 height 29
click at [1120, 330] on div at bounding box center [1164, 347] width 215 height 36
drag, startPoint x: 1133, startPoint y: 331, endPoint x: 1163, endPoint y: 334, distance: 30.1
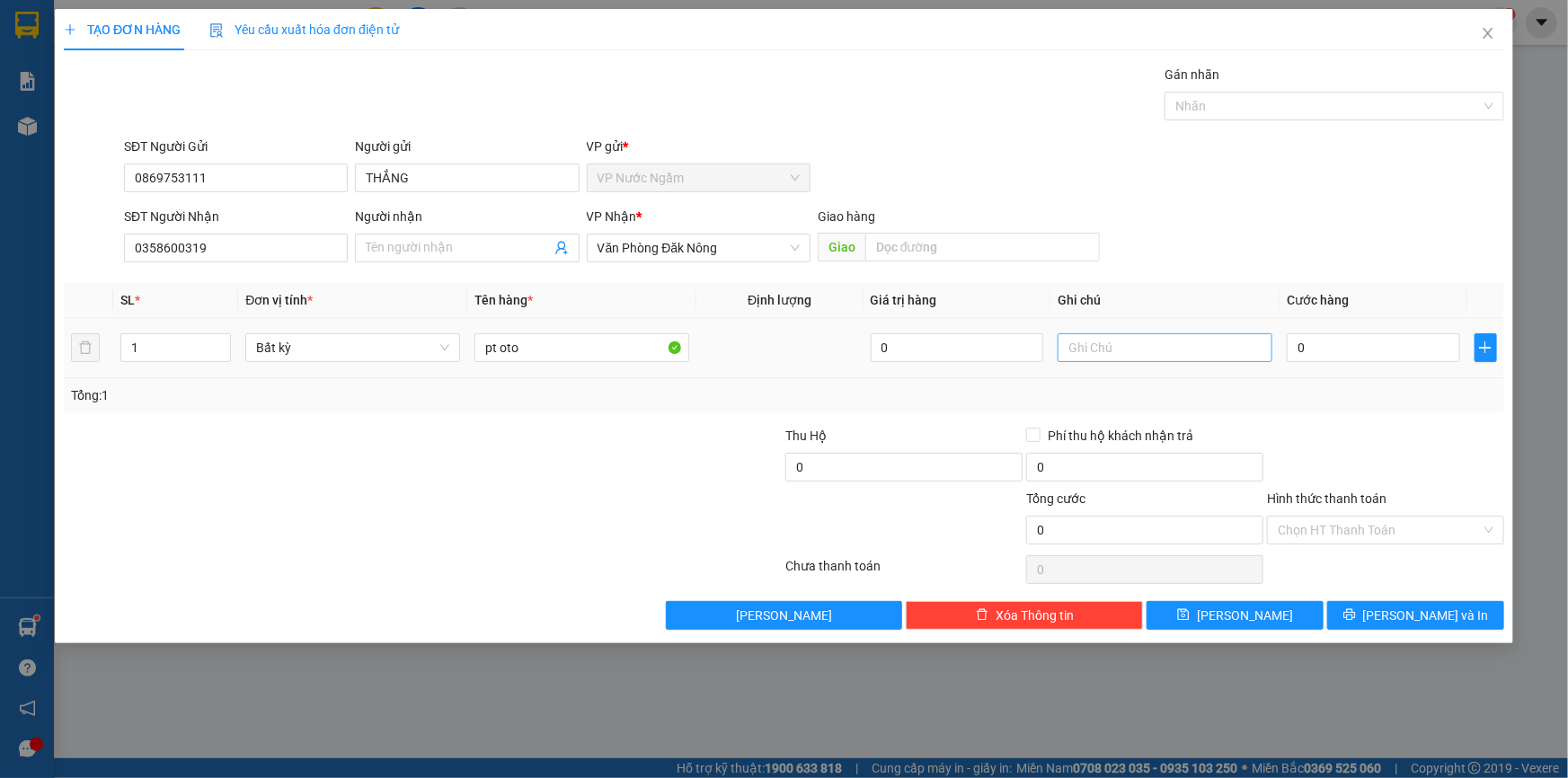
click at [1133, 332] on div at bounding box center [1164, 347] width 215 height 36
drag, startPoint x: 1228, startPoint y: 325, endPoint x: 1354, endPoint y: 361, distance: 131.0
click at [1354, 361] on tr "1 Bất kỳ pt oto 0 0" at bounding box center [783, 347] width 1440 height 60
click at [1345, 350] on input "0" at bounding box center [1372, 347] width 173 height 29
click at [1257, 276] on div "Transit Pickup Surcharge Ids Transit Deliver Surcharge Ids Transit Deliver Surc…" at bounding box center [783, 346] width 1440 height 565
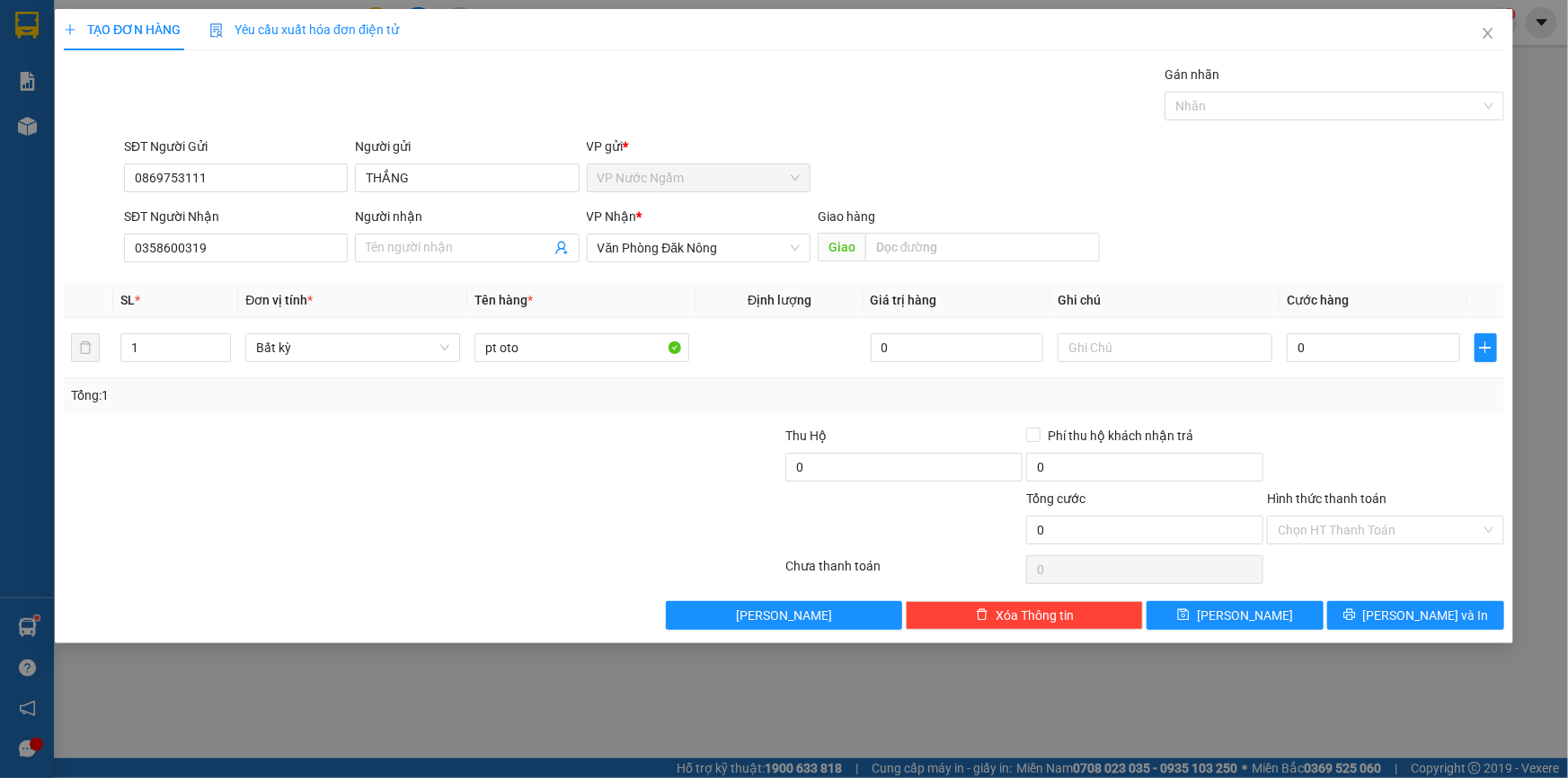
drag, startPoint x: 1257, startPoint y: 277, endPoint x: 1286, endPoint y: 227, distance: 57.8
click at [1286, 225] on div "SĐT Người Nhận 0358600319 Người nhận Tên người nhận VP Nhận * Văn Phòng Đăk Nôn…" at bounding box center [814, 239] width 1387 height 63
drag, startPoint x: 1353, startPoint y: 375, endPoint x: 1348, endPoint y: 357, distance: 18.7
click at [1350, 361] on div "SL * Đơn vị tính * Tên hàng * Định lượng Giá trị hàng Ghi chú Cước hàng 1 Bất k…" at bounding box center [783, 347] width 1440 height 130
click at [1343, 340] on input "0" at bounding box center [1372, 347] width 173 height 29
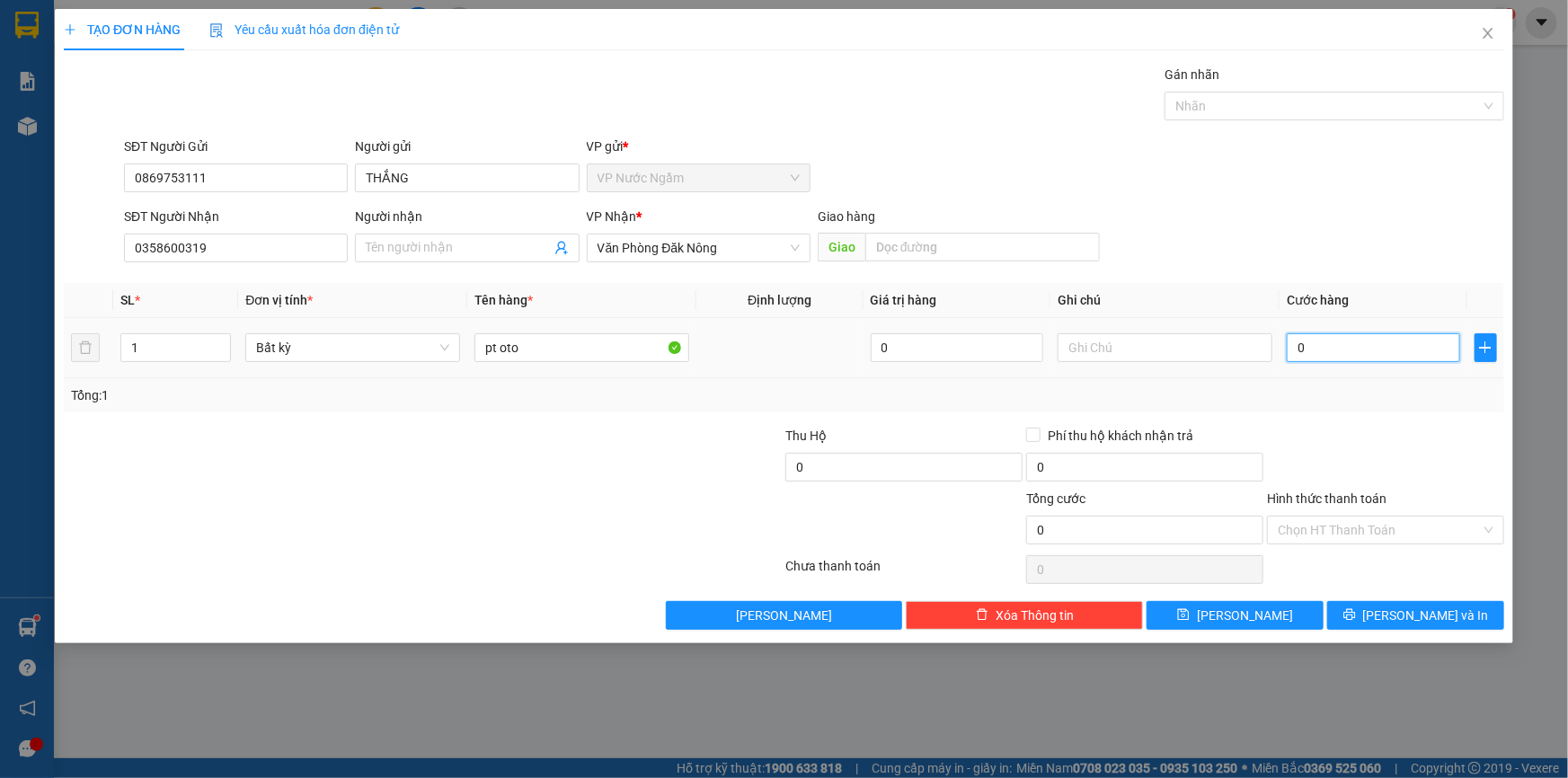
type input "3"
type input "30"
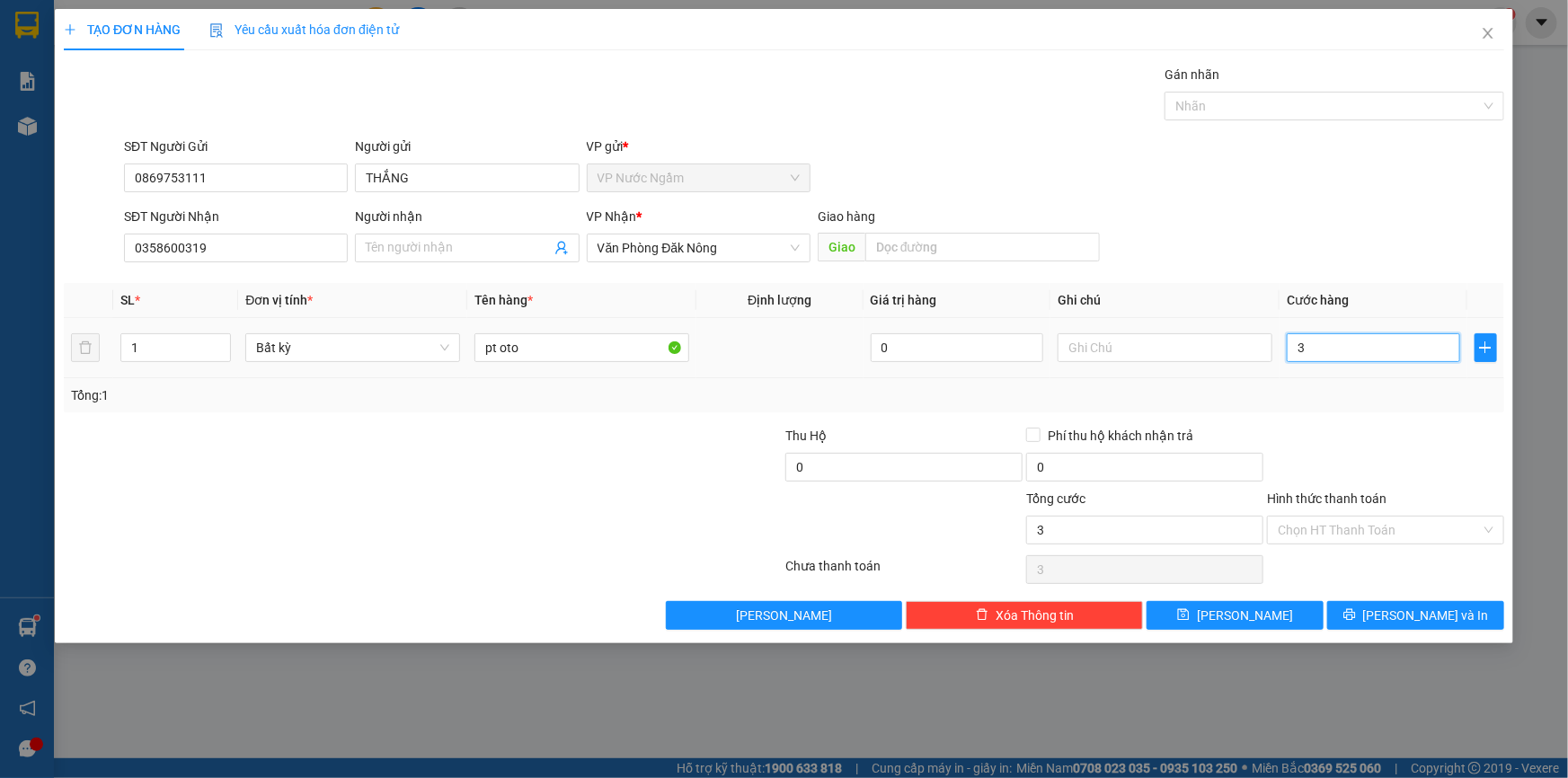
type input "30"
type input "300"
type input "3.000"
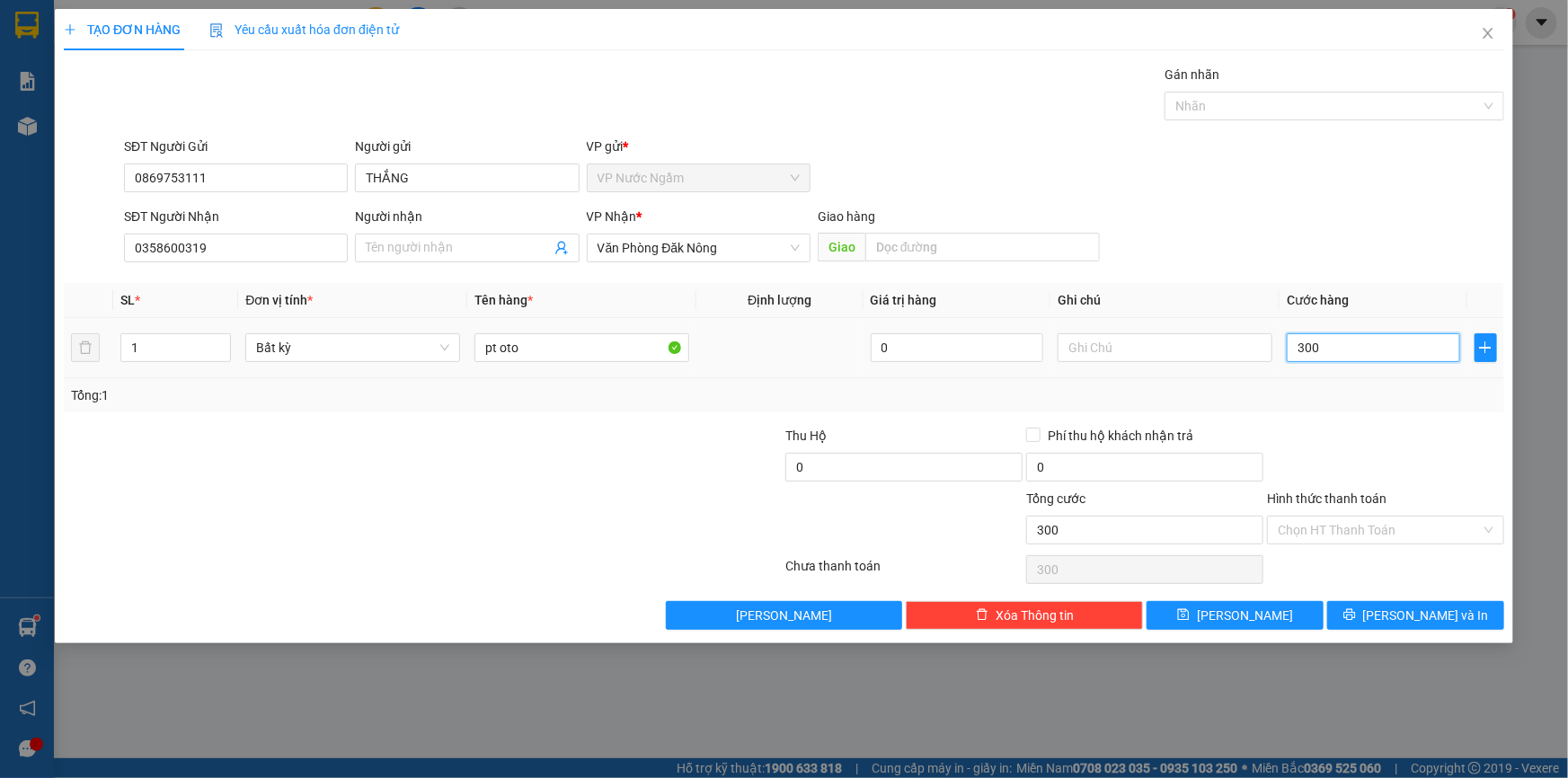
type input "3.000"
type input "30.000"
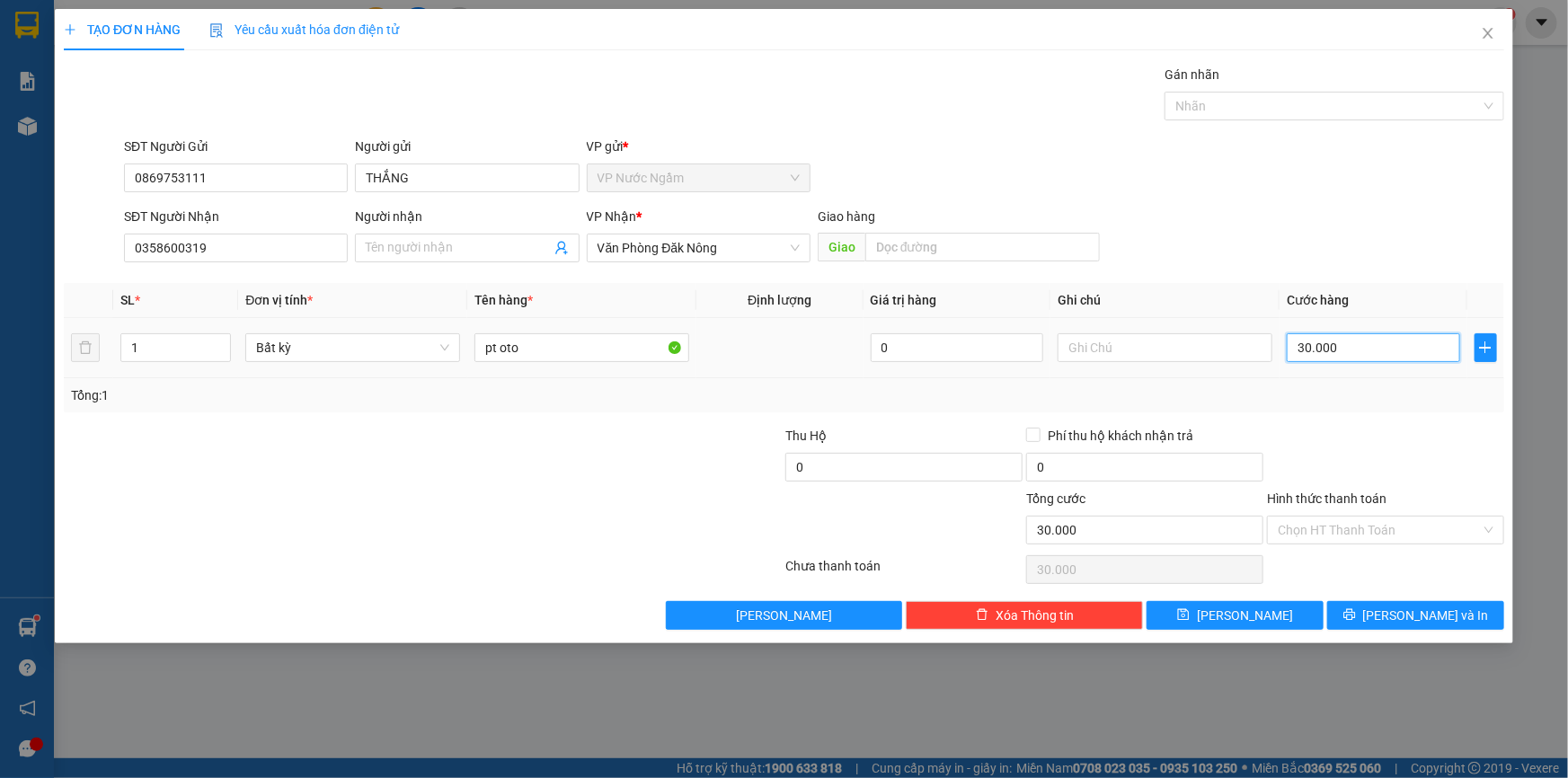
type input "300.000"
click at [1439, 617] on span "[PERSON_NAME] và In" at bounding box center [1425, 616] width 126 height 20
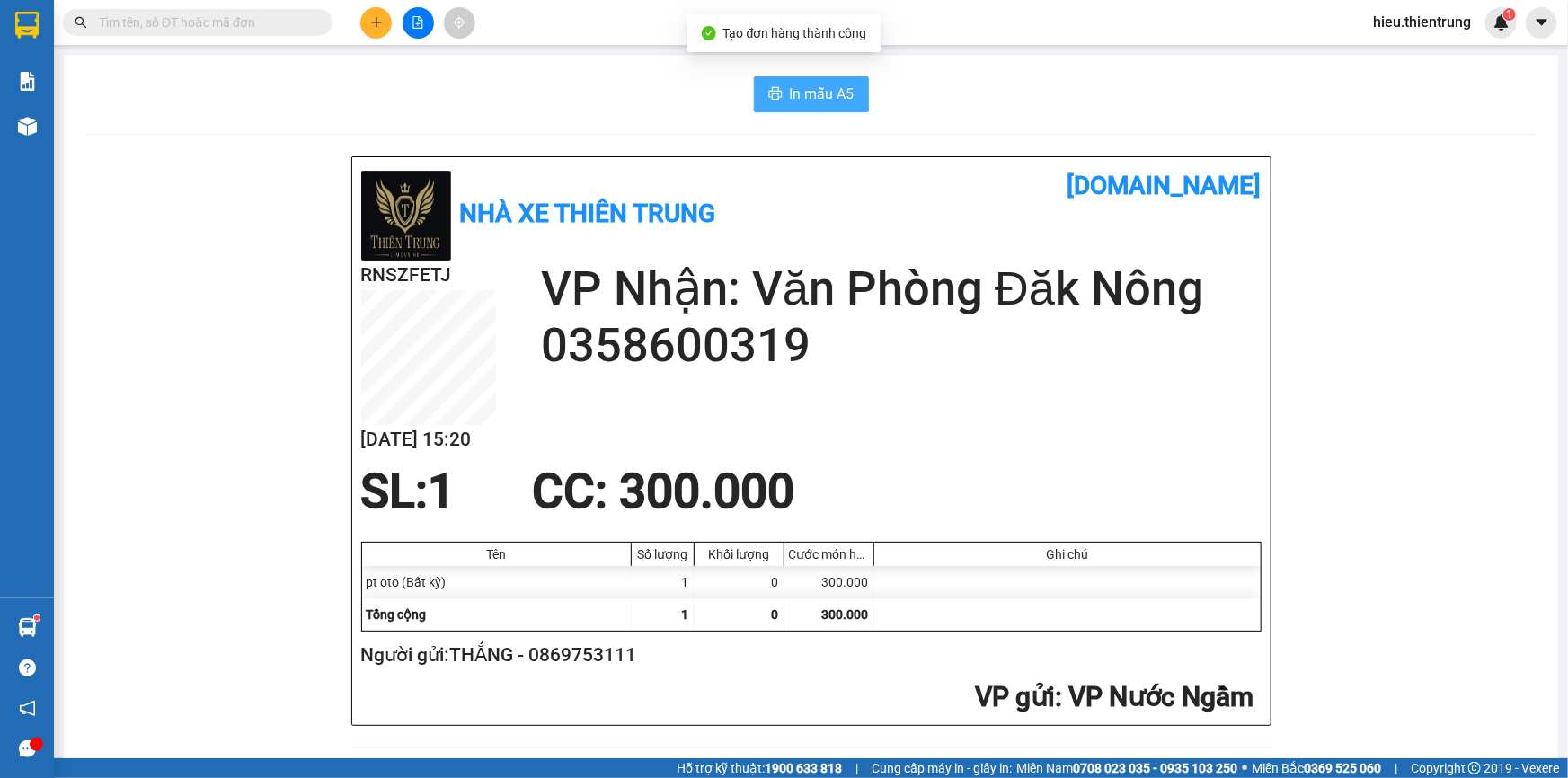
click at [834, 96] on span "In mẫu A5" at bounding box center [822, 93] width 64 height 23
